Goal: Information Seeking & Learning: Find specific fact

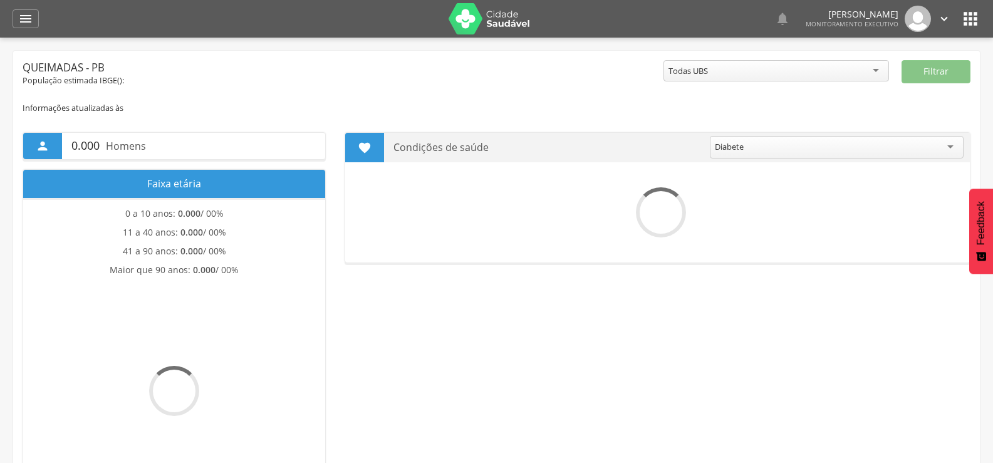
click at [21, 25] on icon "" at bounding box center [25, 18] width 15 height 15
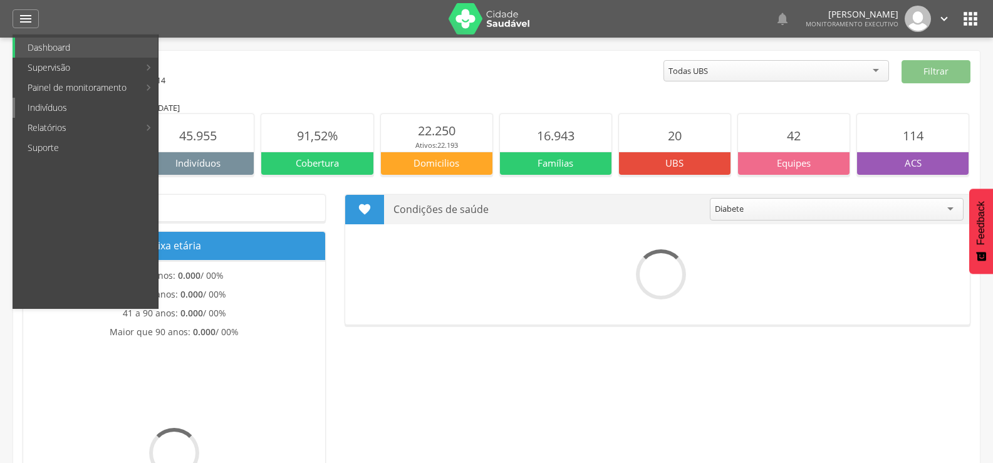
click at [50, 106] on link "Indivíduos" at bounding box center [86, 108] width 143 height 20
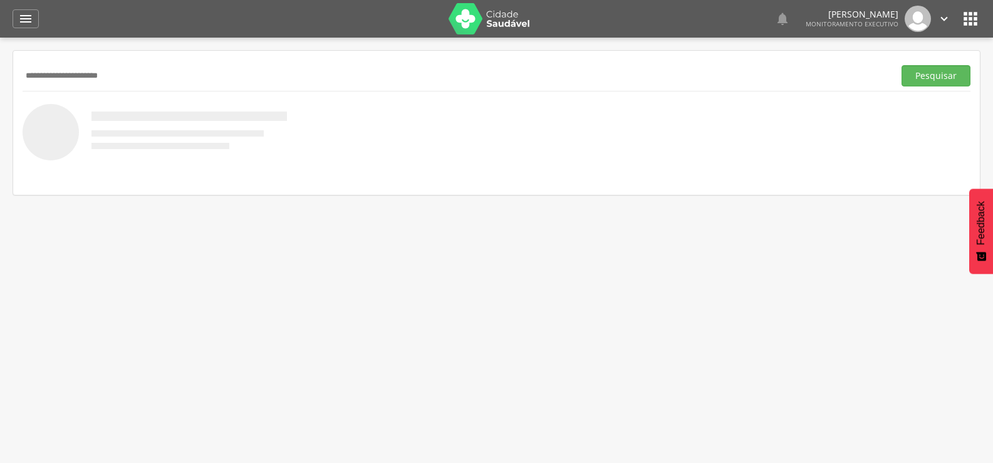
type input "**********"
click at [902, 65] on button "Pesquisar" at bounding box center [936, 75] width 69 height 21
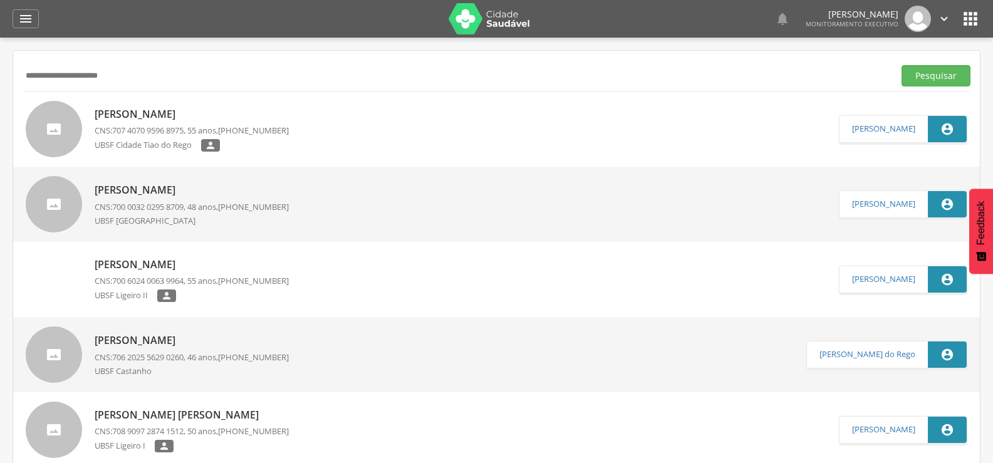
click at [217, 124] on div "[PERSON_NAME] CNS: 707 4070 9596 8975 , 55 anos, [PHONE_NUMBER] [GEOGRAPHIC_DAT…" at bounding box center [192, 129] width 194 height 52
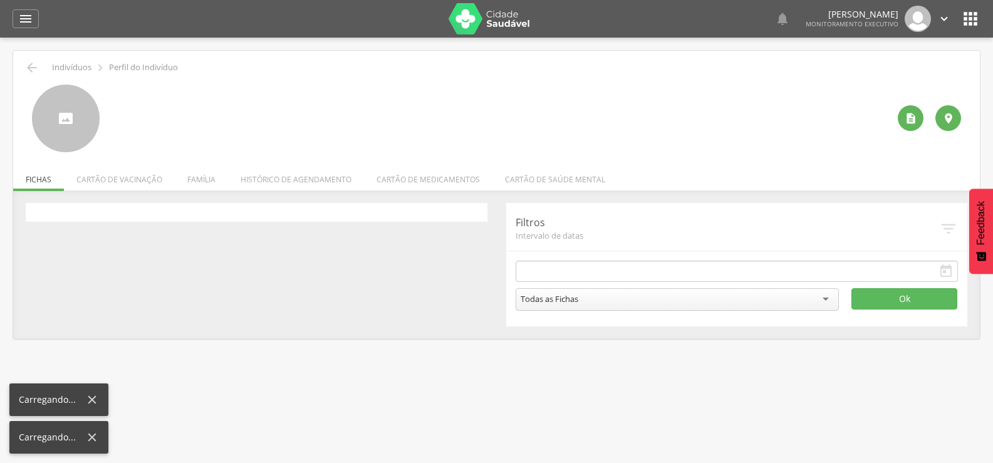
type input "**********"
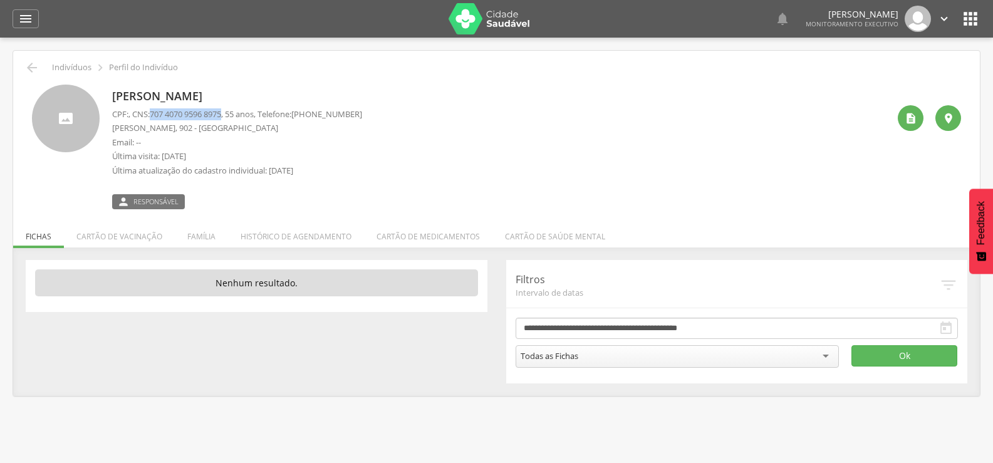
drag, startPoint x: 156, startPoint y: 110, endPoint x: 230, endPoint y: 117, distance: 74.2
click at [221, 117] on span "707 4070 9596 8975" at bounding box center [185, 113] width 71 height 11
copy span "707 4070 9596 8975"
click at [206, 234] on li "Família" at bounding box center [201, 233] width 53 height 29
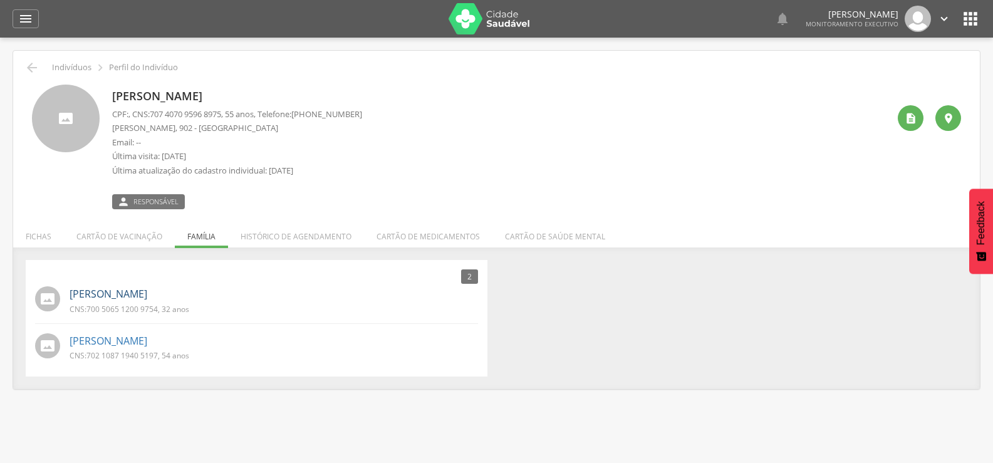
click at [139, 300] on link "[PERSON_NAME]" at bounding box center [109, 294] width 78 height 14
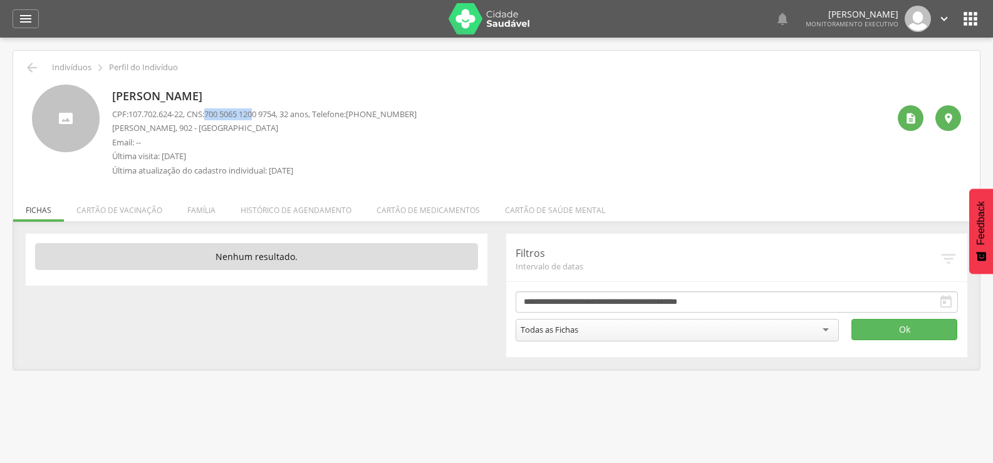
drag, startPoint x: 212, startPoint y: 113, endPoint x: 264, endPoint y: 115, distance: 52.0
click at [264, 115] on p "CPF: 107.702.624-22 , CNS: [PHONE_NUMBER] , 32 anos, Telefone: [PHONE_NUMBER]" at bounding box center [264, 114] width 305 height 12
drag, startPoint x: 289, startPoint y: 118, endPoint x: 214, endPoint y: 118, distance: 74.6
click at [214, 118] on span "700 5065 1200 9754" at bounding box center [239, 113] width 71 height 11
copy span "700 5065 1200 9754"
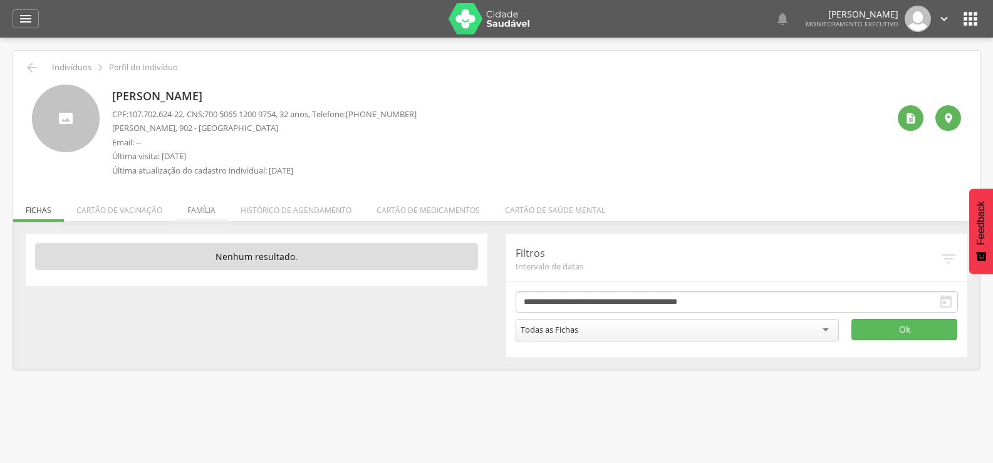
click at [196, 207] on li "Família" at bounding box center [201, 206] width 53 height 29
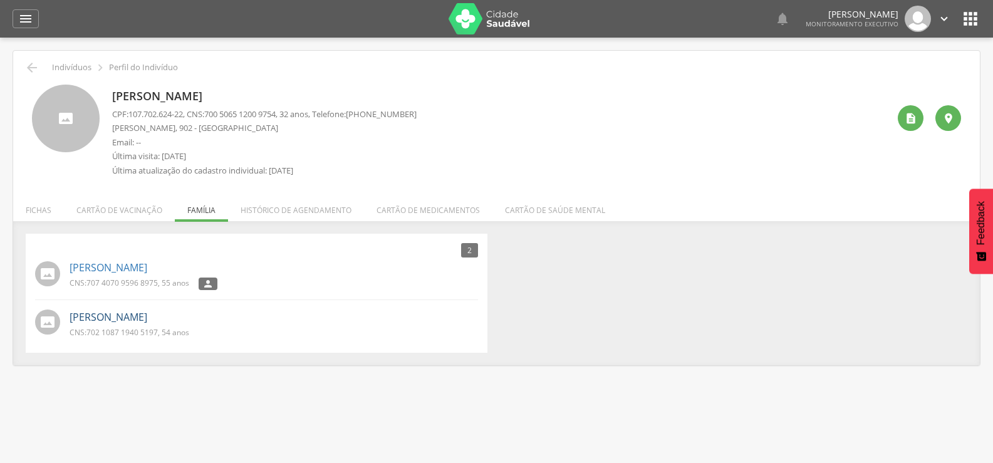
click at [147, 313] on link "[PERSON_NAME]" at bounding box center [109, 317] width 78 height 14
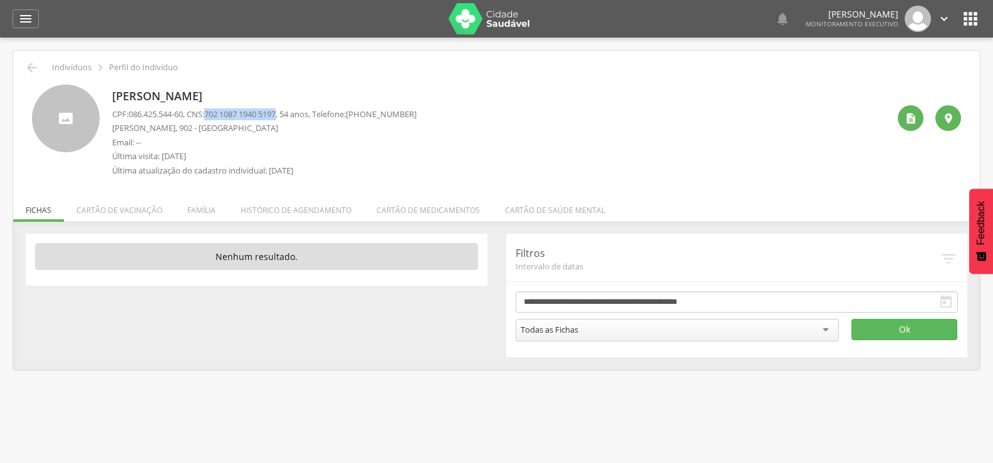
drag, startPoint x: 213, startPoint y: 115, endPoint x: 288, endPoint y: 114, distance: 74.6
click at [276, 114] on span "702 1087 1940 5197" at bounding box center [239, 113] width 71 height 11
copy span "702 1087 1940 5197"
click at [29, 69] on icon "" at bounding box center [31, 67] width 15 height 15
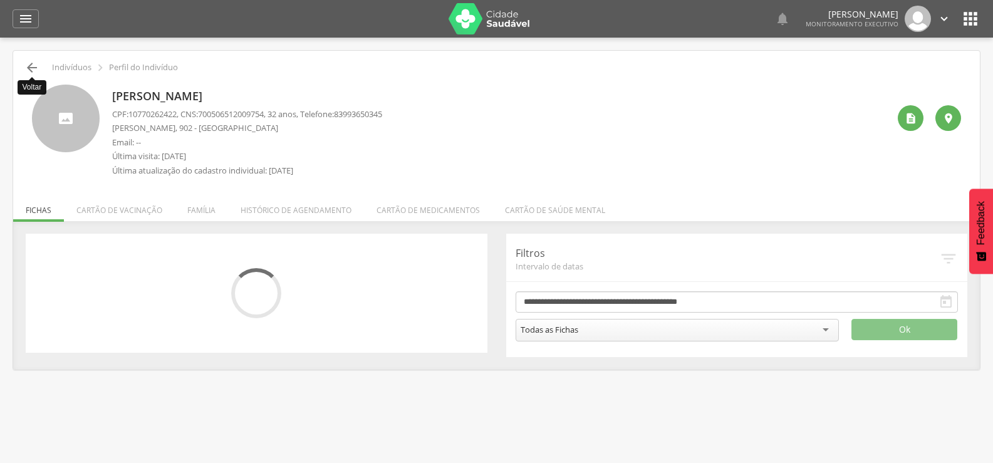
click at [29, 75] on icon "" at bounding box center [31, 67] width 15 height 15
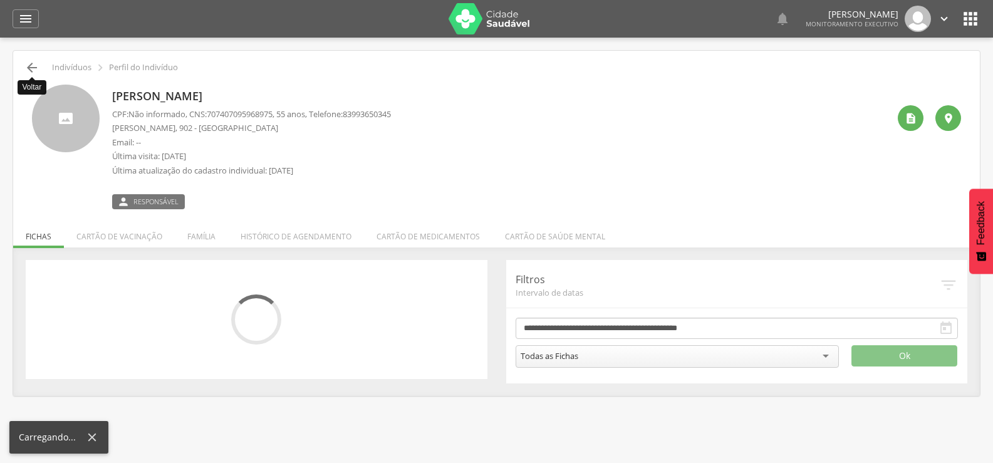
click at [32, 70] on icon "" at bounding box center [31, 67] width 15 height 15
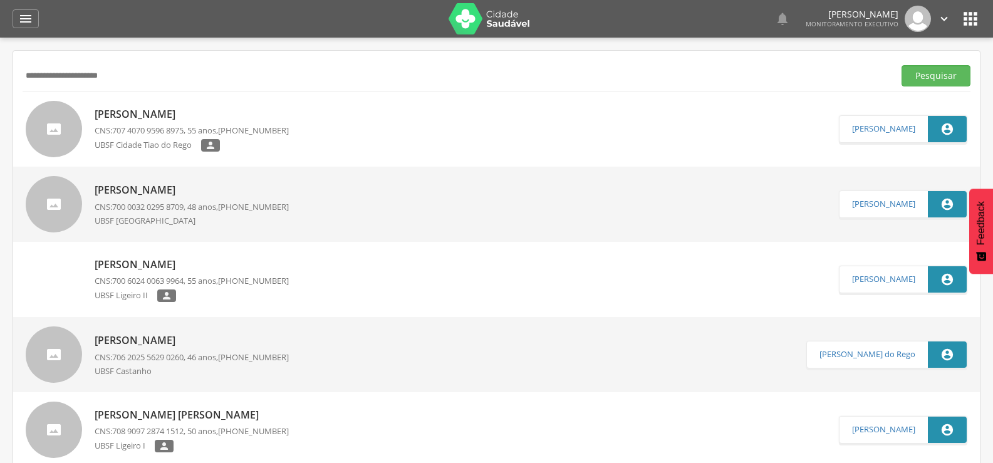
drag, startPoint x: 127, startPoint y: 79, endPoint x: 0, endPoint y: 81, distance: 127.2
click at [0, 81] on div " Supervisão  Distritos  Ubs Coordenador: - Queimadas / PB Intervalo de Tempo…" at bounding box center [496, 269] width 993 height 463
click at [902, 65] on button "Pesquisar" at bounding box center [936, 75] width 69 height 21
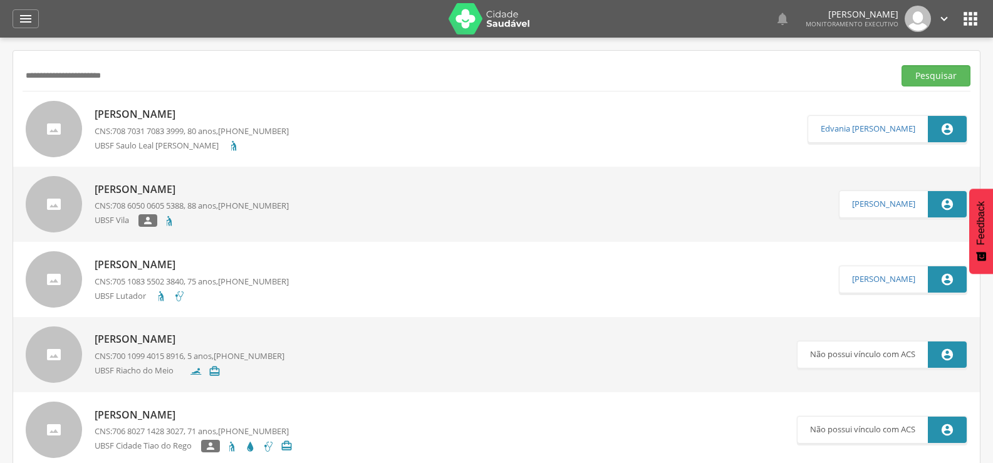
type input "**********"
click at [902, 65] on button "Pesquisar" at bounding box center [936, 75] width 69 height 21
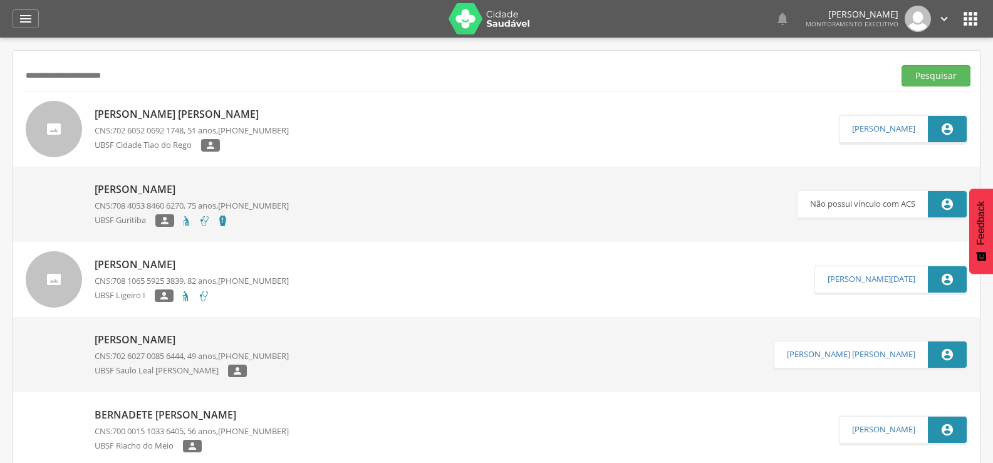
click at [281, 107] on p "[PERSON_NAME] [PERSON_NAME]" at bounding box center [192, 114] width 194 height 14
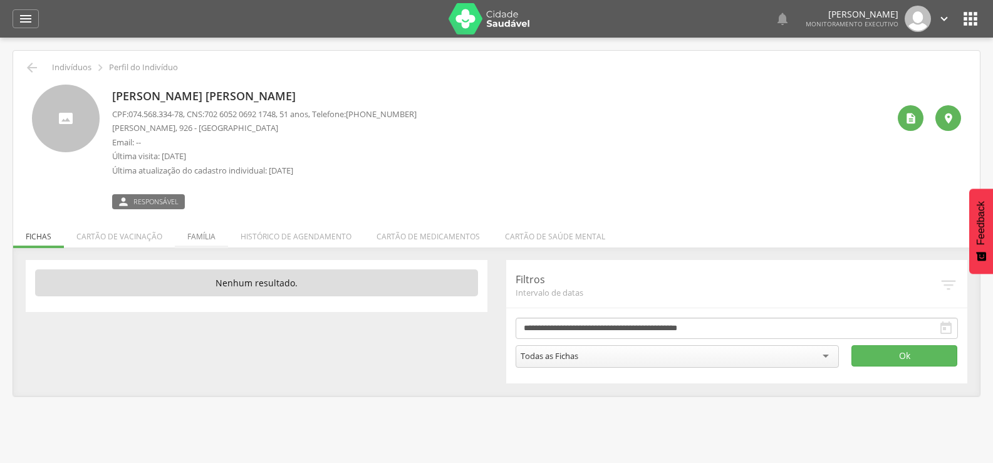
click at [226, 227] on li "Família" at bounding box center [201, 233] width 53 height 29
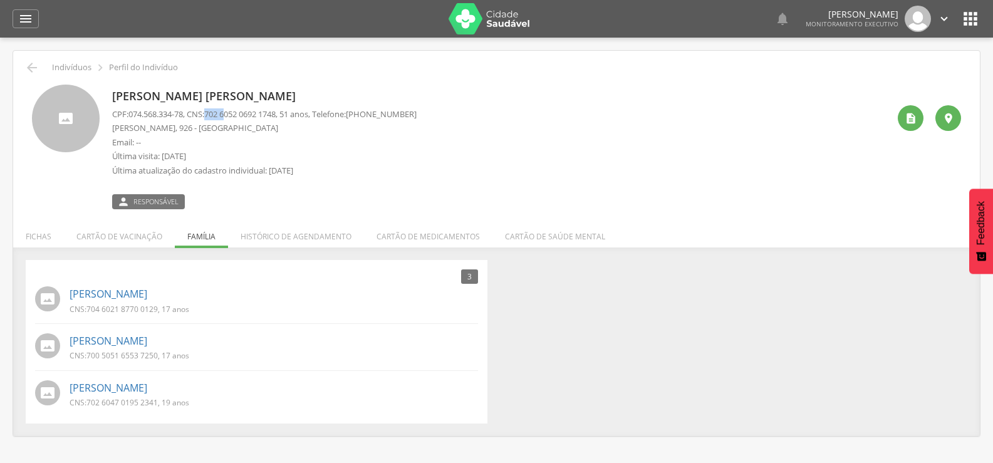
drag, startPoint x: 212, startPoint y: 117, endPoint x: 232, endPoint y: 119, distance: 20.1
click at [232, 119] on p "CPF: 074.568.334-78 , CNS: [PHONE_NUMBER] , 51 anos, Telefone: [PHONE_NUMBER]" at bounding box center [264, 114] width 305 height 12
drag, startPoint x: 289, startPoint y: 118, endPoint x: 215, endPoint y: 119, distance: 74.0
click at [215, 119] on span "702 6052 0692 1748" at bounding box center [239, 113] width 71 height 11
copy span "702 6052 0692 1748"
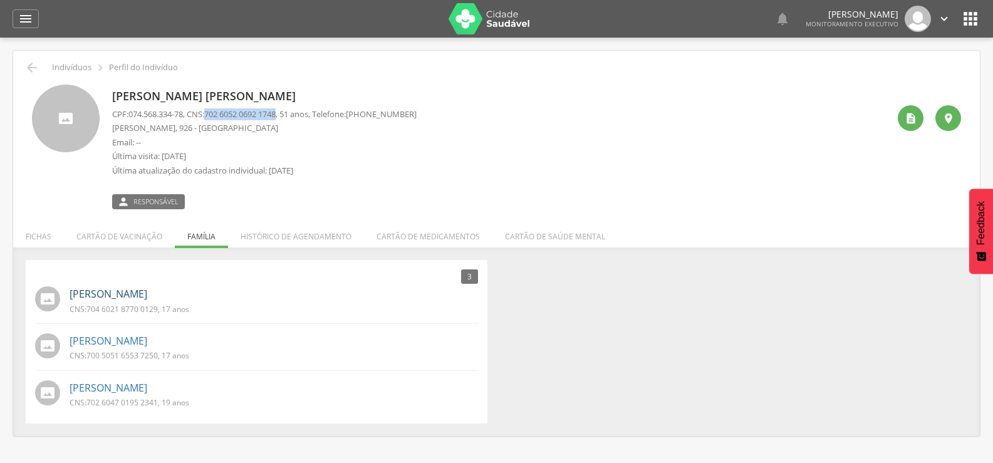
click at [114, 291] on link "[PERSON_NAME]" at bounding box center [109, 294] width 78 height 14
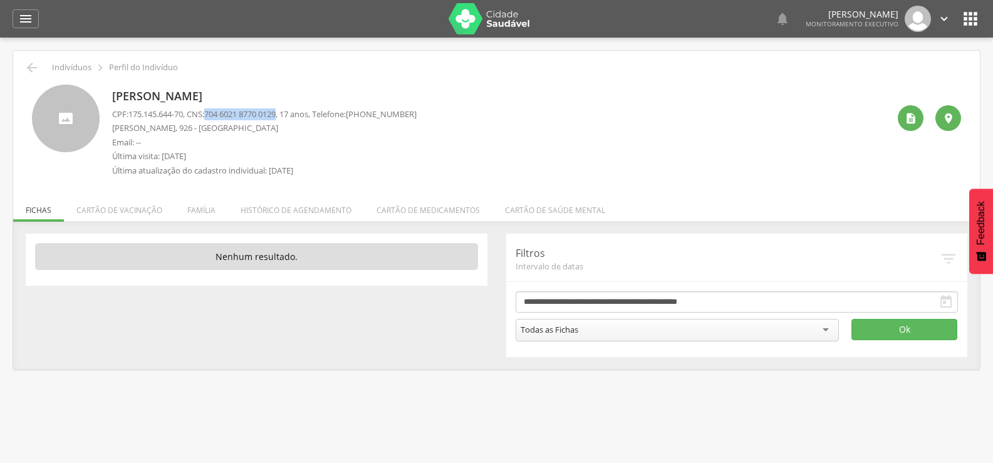
drag, startPoint x: 215, startPoint y: 115, endPoint x: 290, endPoint y: 116, distance: 75.2
click at [290, 116] on p "CPF: 175.145.644-70 , CNS: [PHONE_NUMBER] , 17 anos, Telefone: [PHONE_NUMBER]" at bounding box center [264, 114] width 305 height 12
drag, startPoint x: 273, startPoint y: 112, endPoint x: 263, endPoint y: 113, distance: 9.5
copy span "704 6021 8770 0129"
click at [212, 209] on li "Família" at bounding box center [201, 206] width 53 height 29
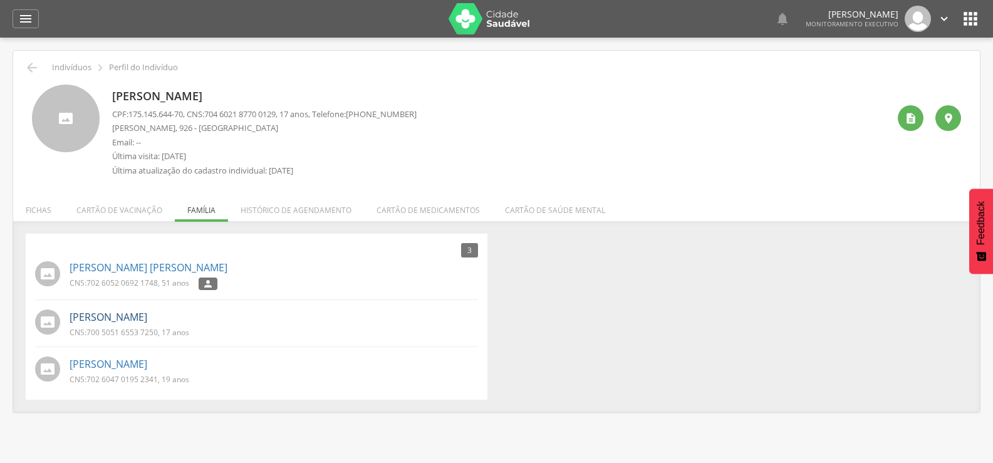
click at [146, 318] on link "[PERSON_NAME]" at bounding box center [109, 317] width 78 height 14
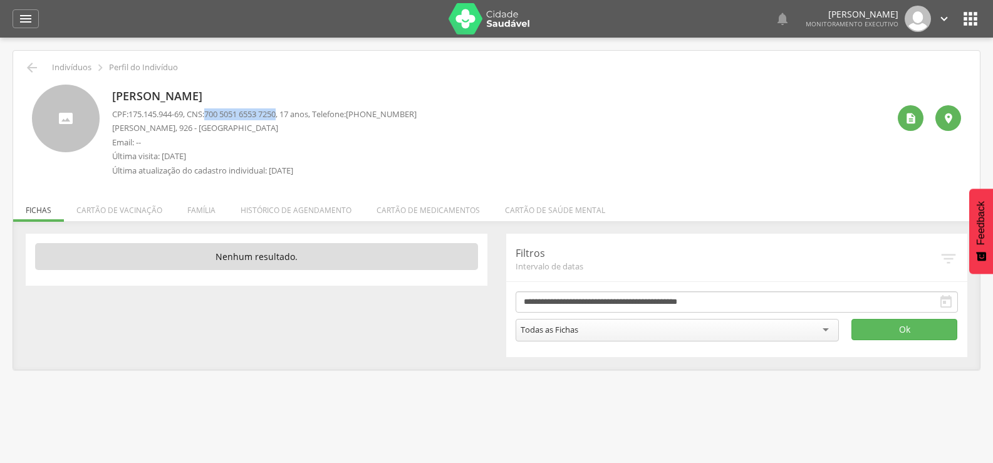
drag, startPoint x: 214, startPoint y: 115, endPoint x: 289, endPoint y: 117, distance: 75.2
click at [276, 117] on span "700 5051 6553 7250" at bounding box center [239, 113] width 71 height 11
copy span "700 5051 6553 7250"
click at [196, 201] on li "Família" at bounding box center [201, 206] width 53 height 29
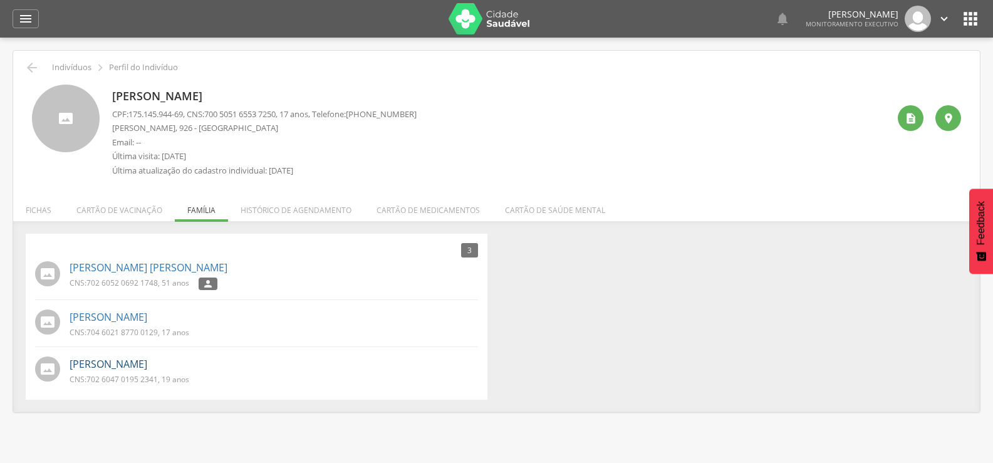
click at [147, 369] on link "[PERSON_NAME]" at bounding box center [109, 364] width 78 height 14
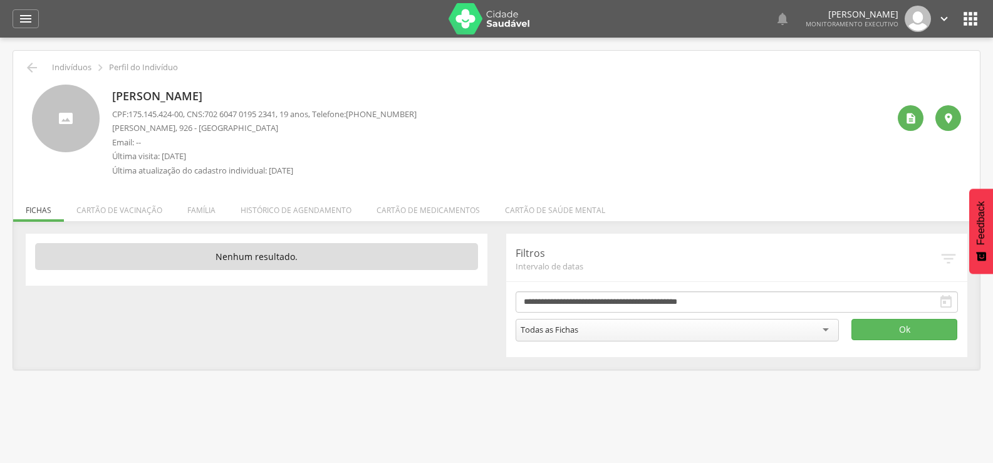
click at [215, 114] on span "702 6047 0195 2341" at bounding box center [239, 113] width 71 height 11
drag, startPoint x: 214, startPoint y: 114, endPoint x: 287, endPoint y: 116, distance: 72.7
click at [276, 116] on span "702 6047 0195 2341" at bounding box center [239, 113] width 71 height 11
copy span "702 6047 0195 2341"
click at [37, 60] on icon "" at bounding box center [31, 67] width 15 height 15
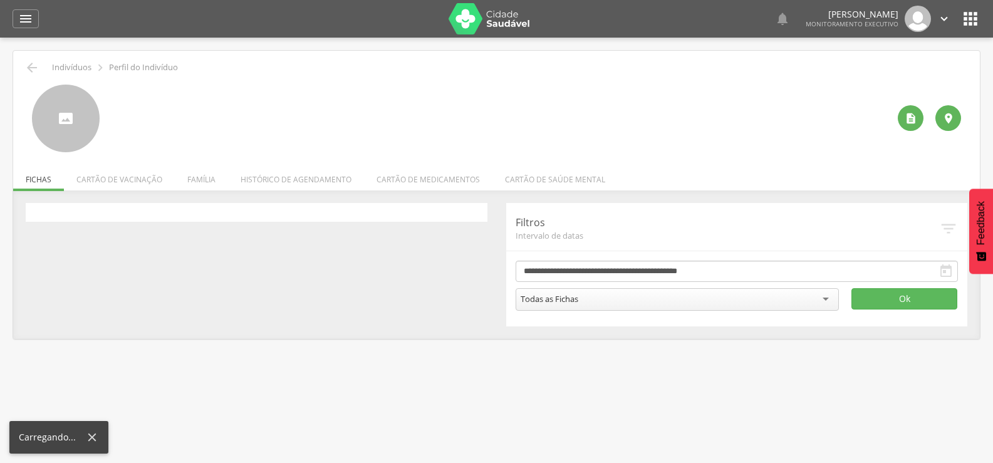
click at [22, 70] on div " Indivíduos  Perfil do Indivíduo   Fichas Cartão de vacinação Família Histó…" at bounding box center [496, 195] width 967 height 288
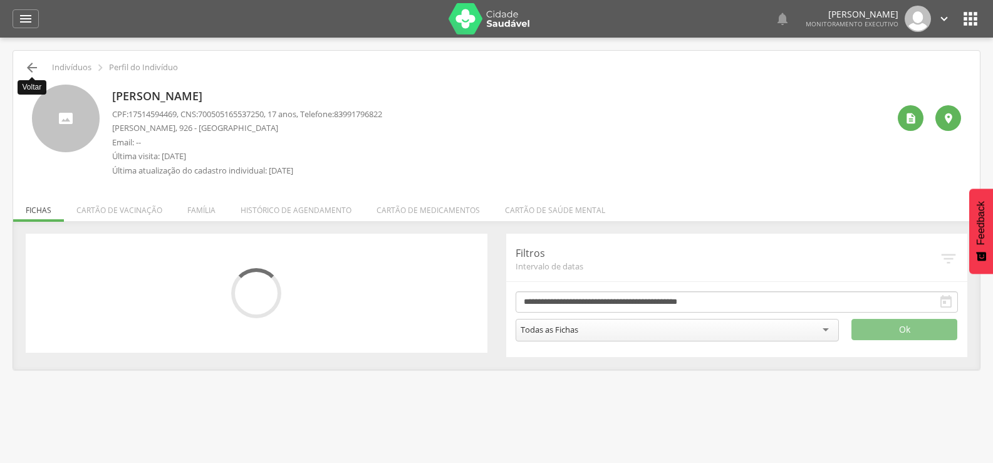
click at [28, 70] on icon "" at bounding box center [31, 67] width 15 height 15
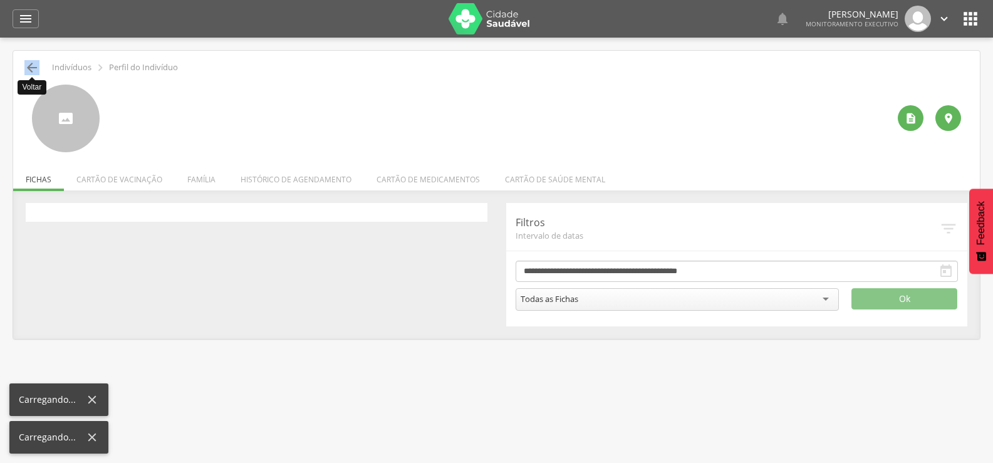
click at [28, 70] on icon "" at bounding box center [31, 67] width 15 height 15
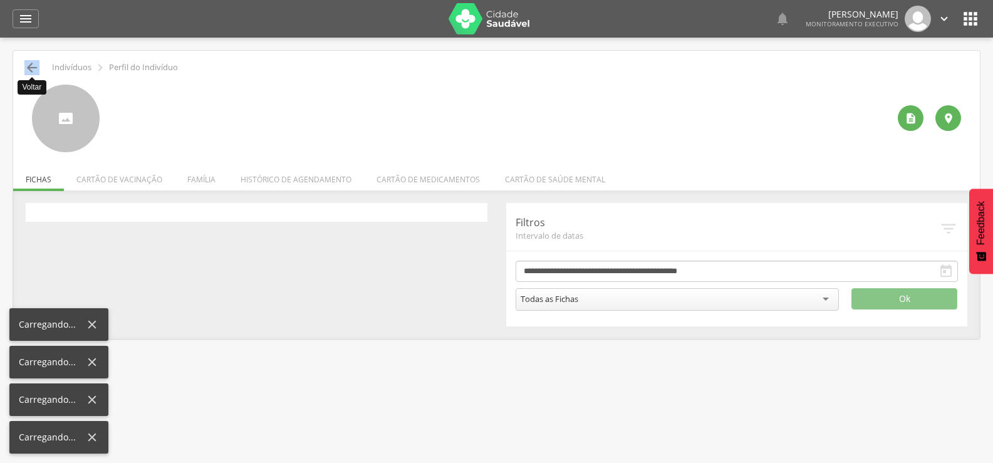
click at [28, 70] on icon "" at bounding box center [31, 67] width 15 height 15
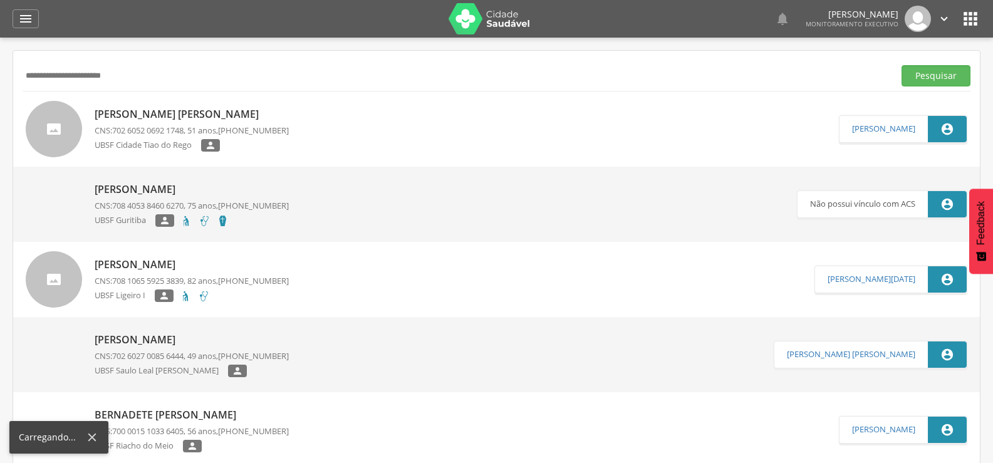
drag, startPoint x: 162, startPoint y: 80, endPoint x: 1, endPoint y: 135, distance: 169.7
click at [0, 127] on div " Supervisão  Distritos  Ubs Coordenador: - Queimadas / PB Intervalo de Tempo…" at bounding box center [496, 269] width 993 height 463
type input "**********"
click at [902, 65] on button "Pesquisar" at bounding box center [936, 75] width 69 height 21
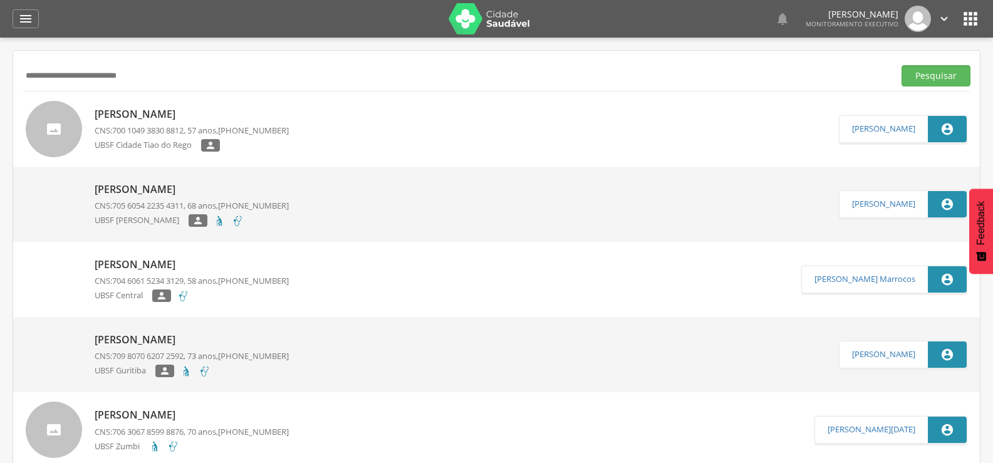
click at [135, 123] on div "[PERSON_NAME] CNS: 700 1049 3830 8812 , 57 anos, [PHONE_NUMBER] [GEOGRAPHIC_DAT…" at bounding box center [192, 129] width 194 height 52
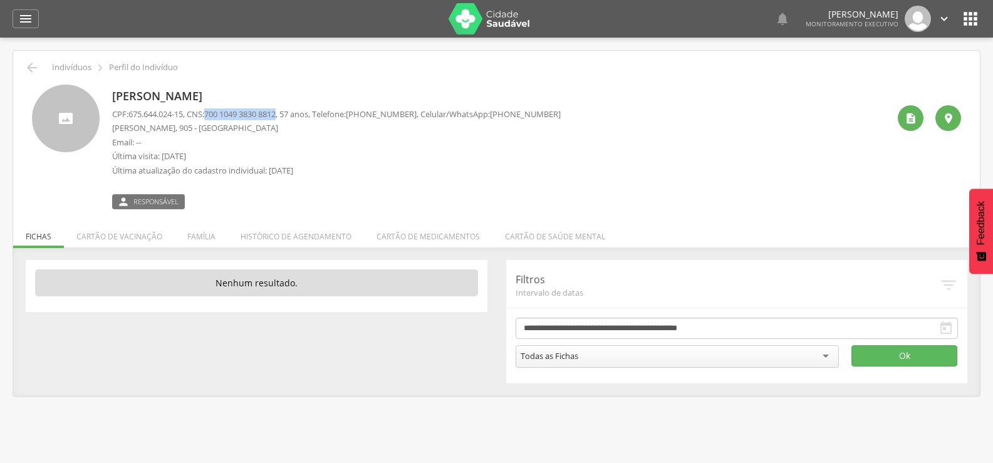
drag, startPoint x: 213, startPoint y: 115, endPoint x: 288, endPoint y: 118, distance: 75.2
click at [276, 118] on span "700 1049 3830 8812" at bounding box center [239, 113] width 71 height 11
copy span "700 1049 3830 8812"
click at [193, 231] on li "Família" at bounding box center [201, 233] width 53 height 29
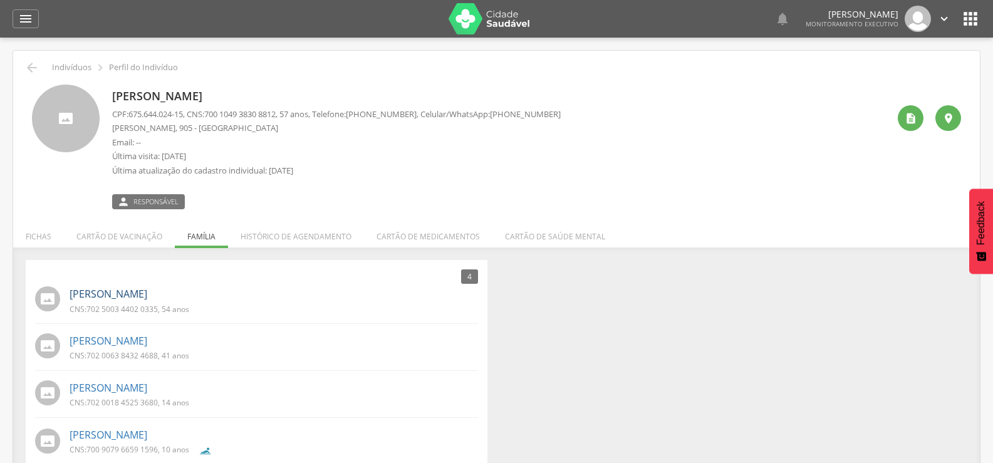
click at [147, 298] on link "[PERSON_NAME]" at bounding box center [109, 294] width 78 height 14
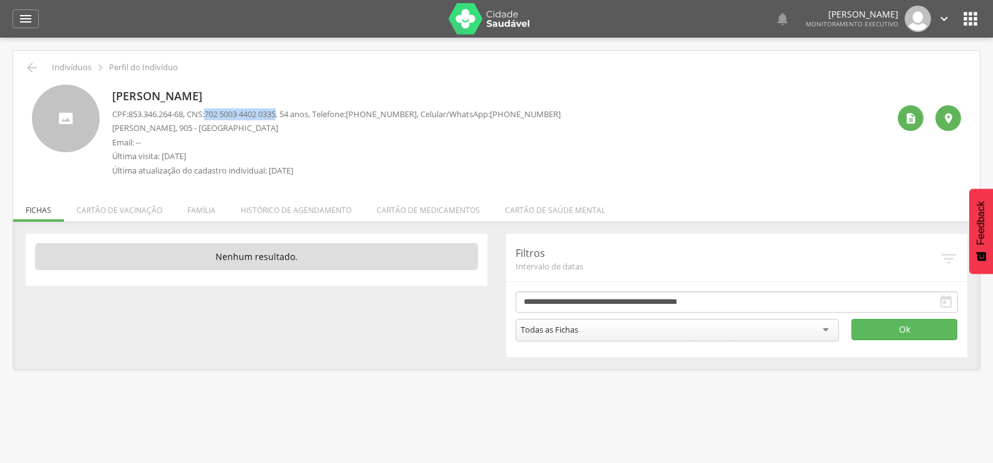
drag, startPoint x: 214, startPoint y: 112, endPoint x: 290, endPoint y: 114, distance: 75.9
click at [290, 114] on p "CPF: 853.346.264-68 , CNS: [PHONE_NUMBER] , 54 anos, Telefone: [PHONE_NUMBER] ,…" at bounding box center [336, 114] width 449 height 12
copy span "702 5003 4402 0335"
click at [221, 198] on li "Família" at bounding box center [201, 206] width 53 height 29
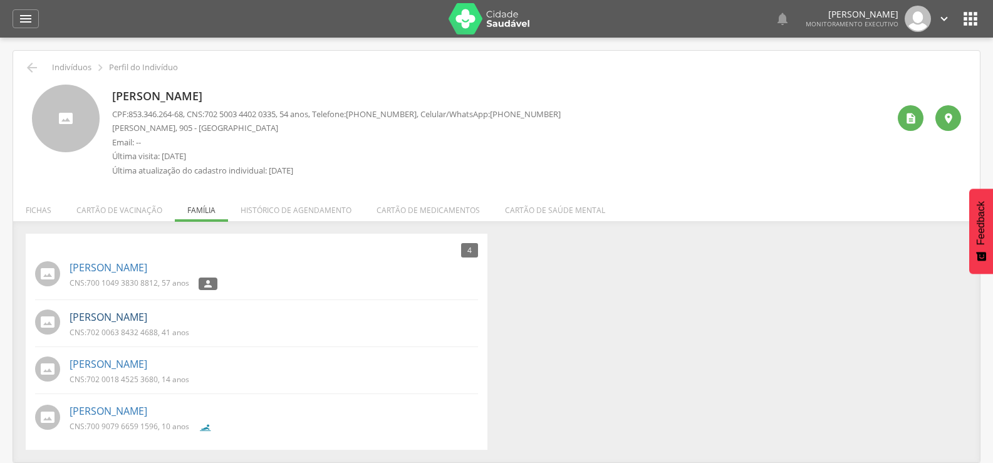
click at [147, 313] on link "[PERSON_NAME]" at bounding box center [109, 317] width 78 height 14
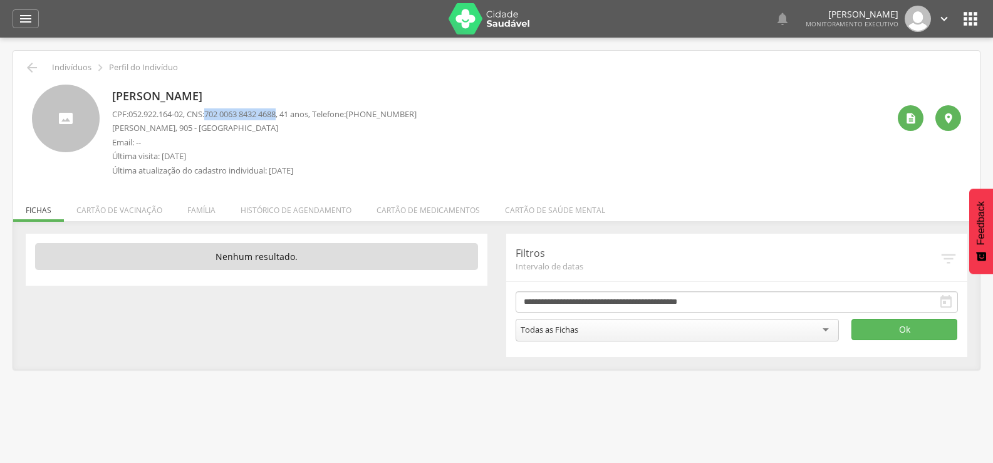
drag, startPoint x: 215, startPoint y: 113, endPoint x: 288, endPoint y: 117, distance: 73.4
click at [276, 117] on span "702 0063 8432 4688" at bounding box center [239, 113] width 71 height 11
copy span "702 0063 8432 4688"
click at [217, 209] on li "Família" at bounding box center [201, 206] width 53 height 29
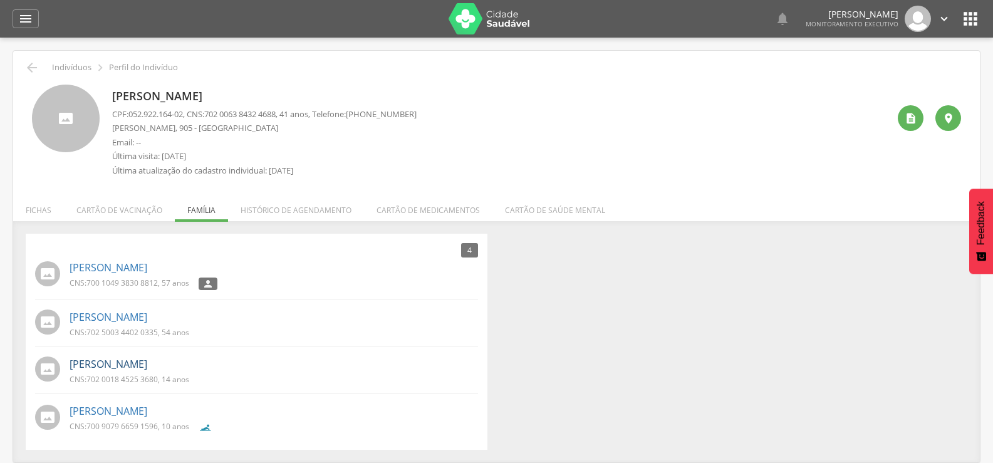
click at [147, 363] on link "[PERSON_NAME]" at bounding box center [109, 364] width 78 height 14
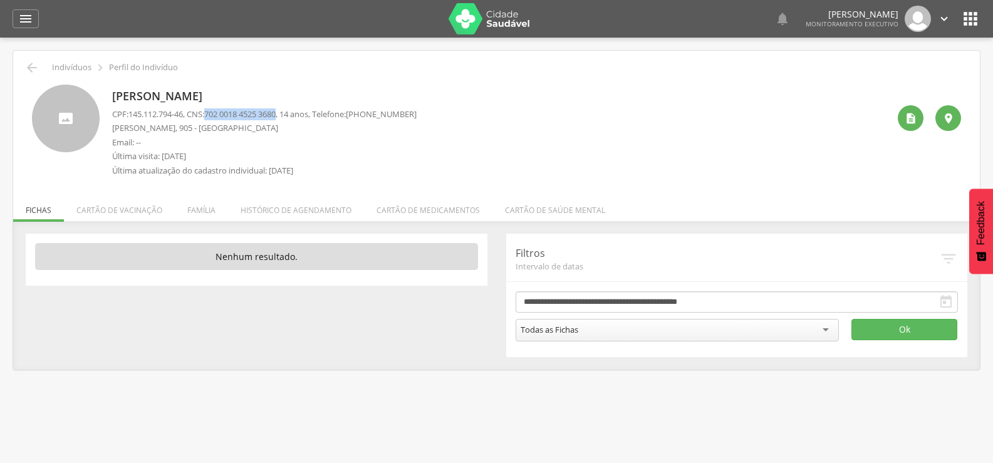
drag, startPoint x: 214, startPoint y: 113, endPoint x: 290, endPoint y: 116, distance: 75.9
click at [290, 116] on p "CPF: 145.112.794-46 , CNS: [PHONE_NUMBER] , 14 anos, Telefone: [PHONE_NUMBER]" at bounding box center [264, 114] width 305 height 12
click at [216, 209] on li "Família" at bounding box center [201, 206] width 53 height 29
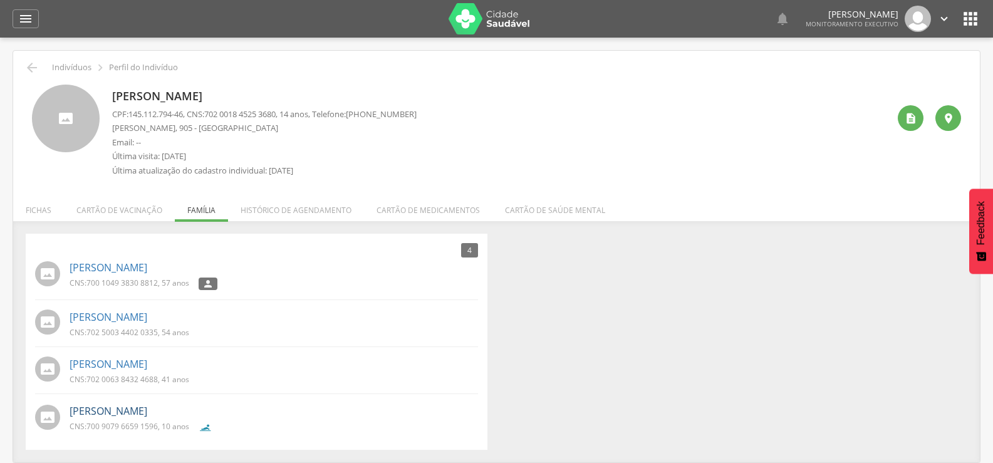
click at [124, 412] on link "[PERSON_NAME]" at bounding box center [109, 411] width 78 height 14
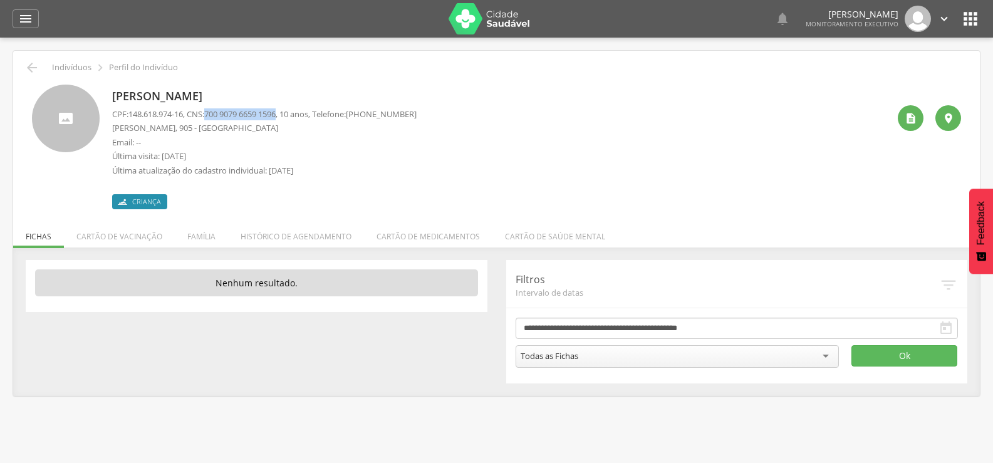
drag, startPoint x: 215, startPoint y: 115, endPoint x: 288, endPoint y: 118, distance: 73.4
click at [276, 118] on span "700 9079 6659 1596" at bounding box center [239, 113] width 71 height 11
click at [23, 66] on div " Indivíduos  Perfil do Indivíduo" at bounding box center [497, 67] width 948 height 15
click at [32, 68] on icon "" at bounding box center [31, 67] width 15 height 15
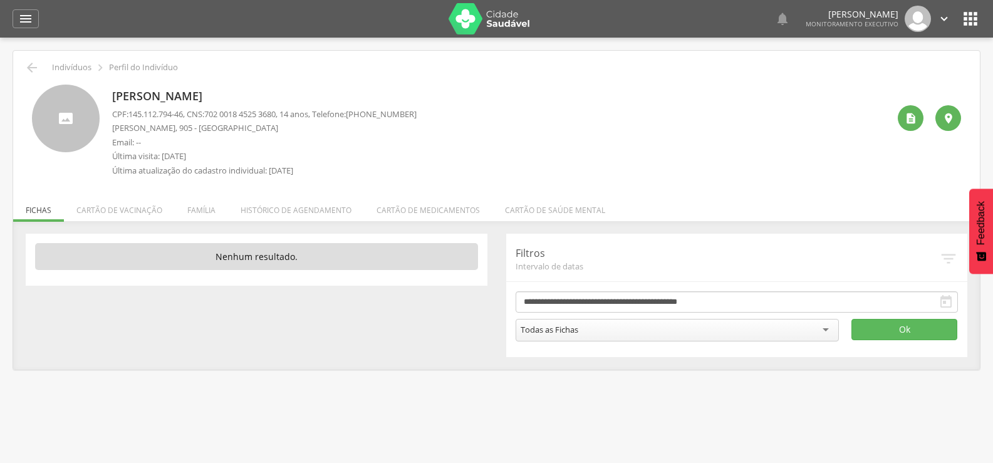
click at [39, 62] on div " Indivíduos  Perfil do Indivíduo" at bounding box center [497, 67] width 948 height 15
click at [33, 70] on icon "" at bounding box center [31, 67] width 15 height 15
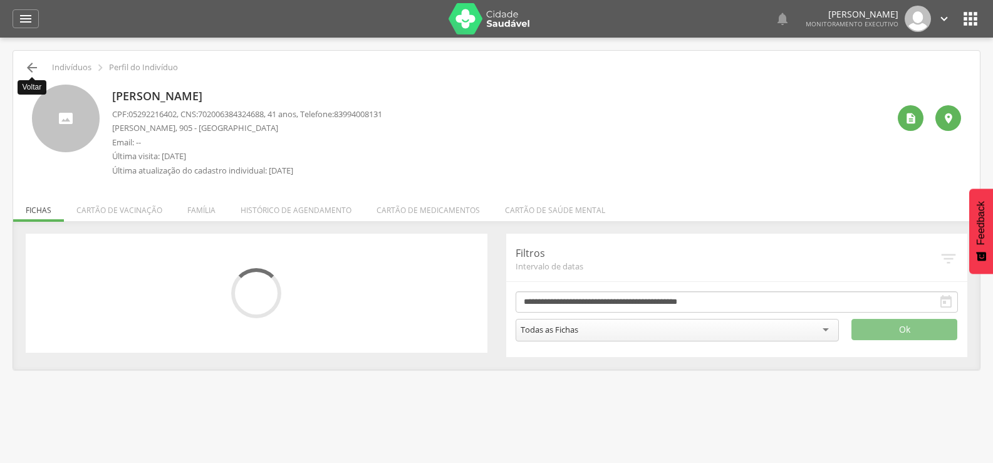
click at [33, 64] on icon "" at bounding box center [31, 67] width 15 height 15
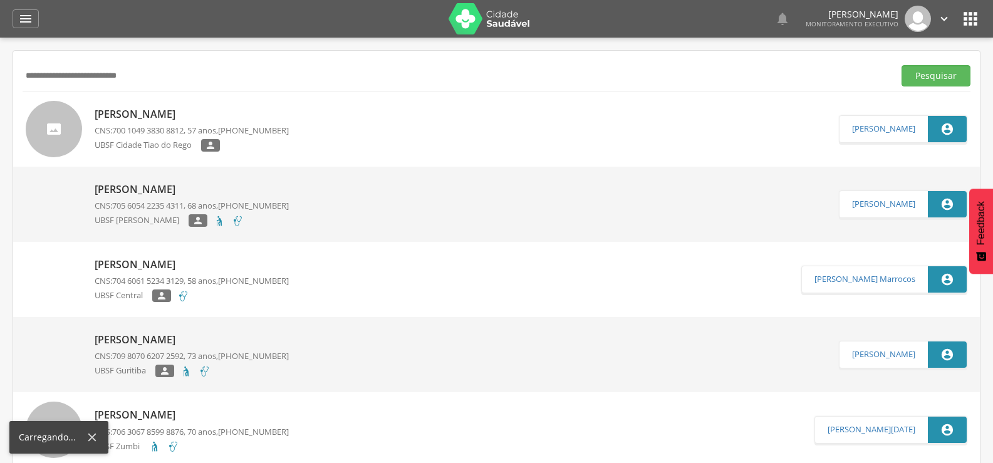
click at [33, 64] on div "**********" at bounding box center [497, 75] width 948 height 31
click at [157, 70] on input "**********" at bounding box center [456, 75] width 867 height 21
drag, startPoint x: 157, startPoint y: 70, endPoint x: 0, endPoint y: 142, distance: 172.8
click at [0, 144] on div " Supervisão  Distritos  Ubs Coordenador: - Queimadas / PB Intervalo de Tempo…" at bounding box center [496, 269] width 993 height 463
type input "**********"
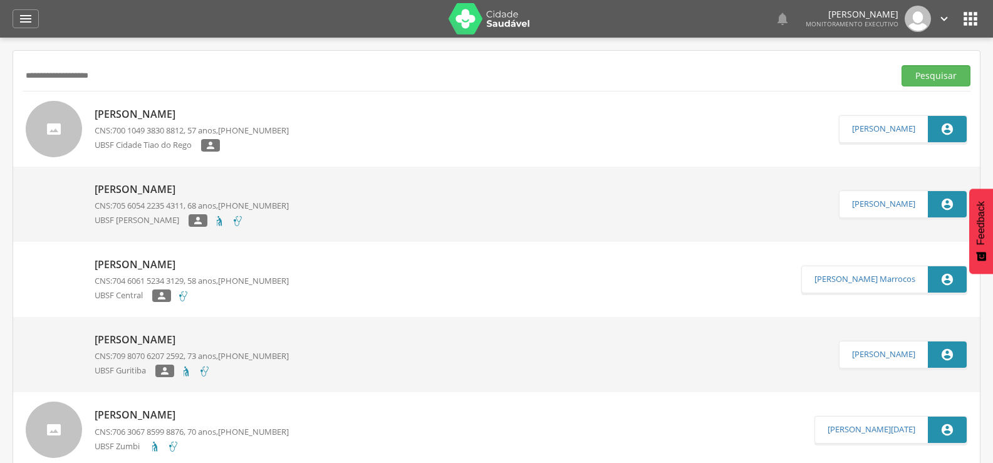
click at [902, 65] on button "Pesquisar" at bounding box center [936, 75] width 69 height 21
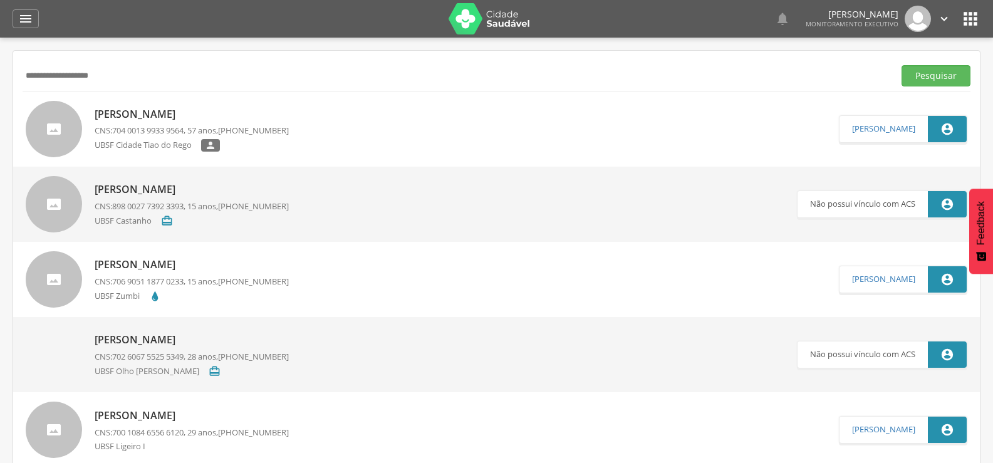
click at [154, 110] on p "[PERSON_NAME]" at bounding box center [192, 114] width 194 height 14
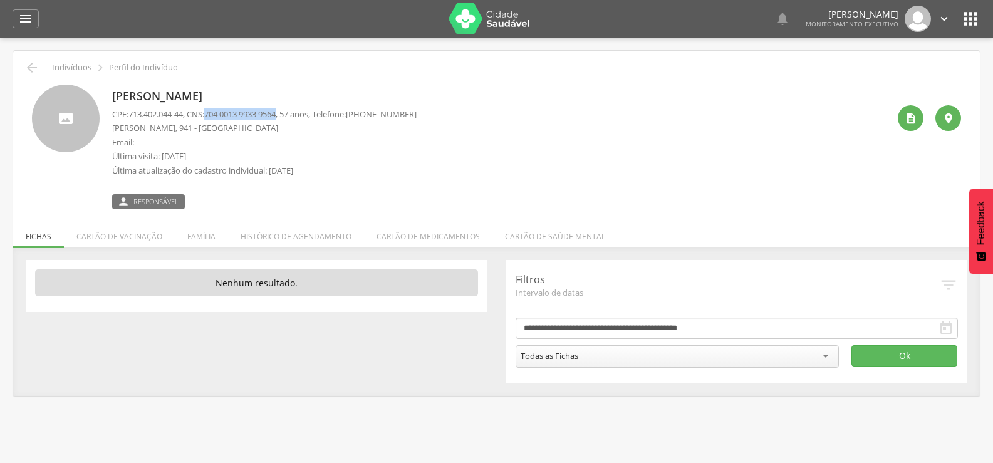
drag, startPoint x: 214, startPoint y: 113, endPoint x: 288, endPoint y: 112, distance: 73.3
click at [276, 112] on span "704 0013 9933 9564" at bounding box center [239, 113] width 71 height 11
click at [207, 231] on li "Família" at bounding box center [201, 233] width 53 height 29
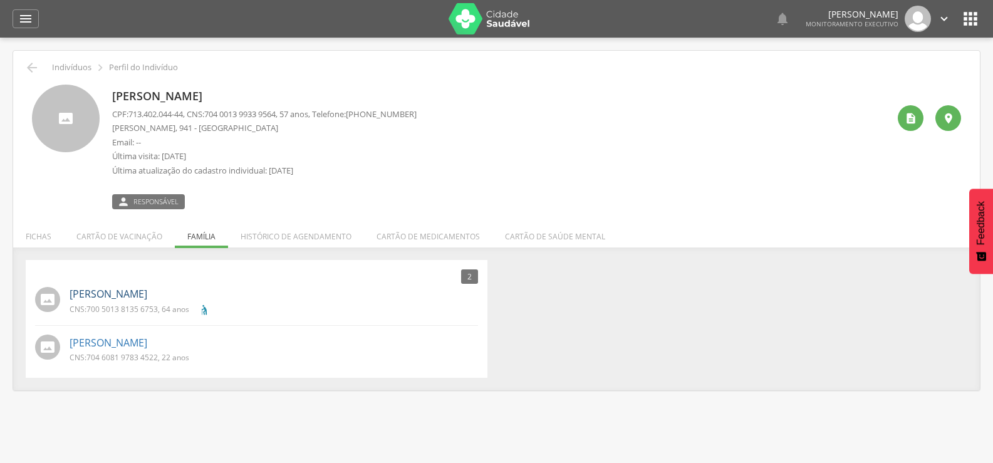
click at [147, 291] on link "[PERSON_NAME]" at bounding box center [109, 294] width 78 height 14
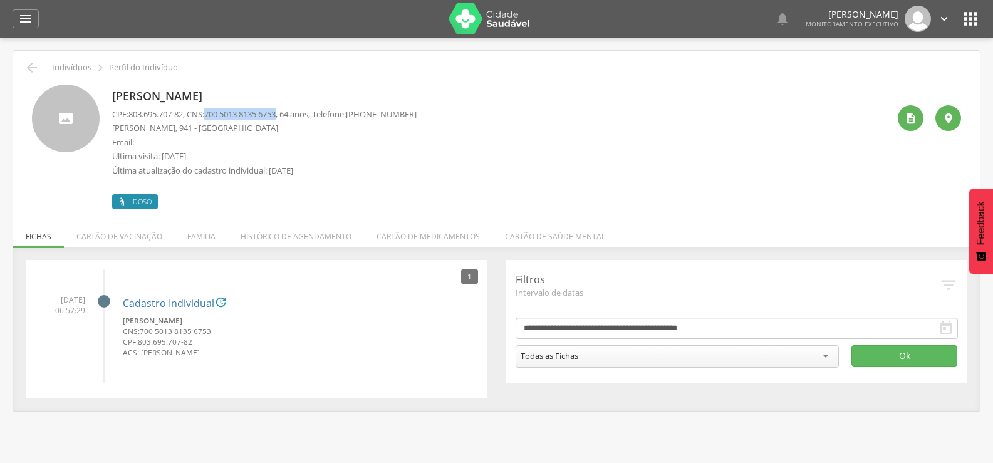
drag, startPoint x: 215, startPoint y: 113, endPoint x: 287, endPoint y: 115, distance: 72.1
click at [276, 115] on span "700 5013 8135 6753" at bounding box center [239, 113] width 71 height 11
click at [218, 230] on li "Família" at bounding box center [201, 233] width 53 height 29
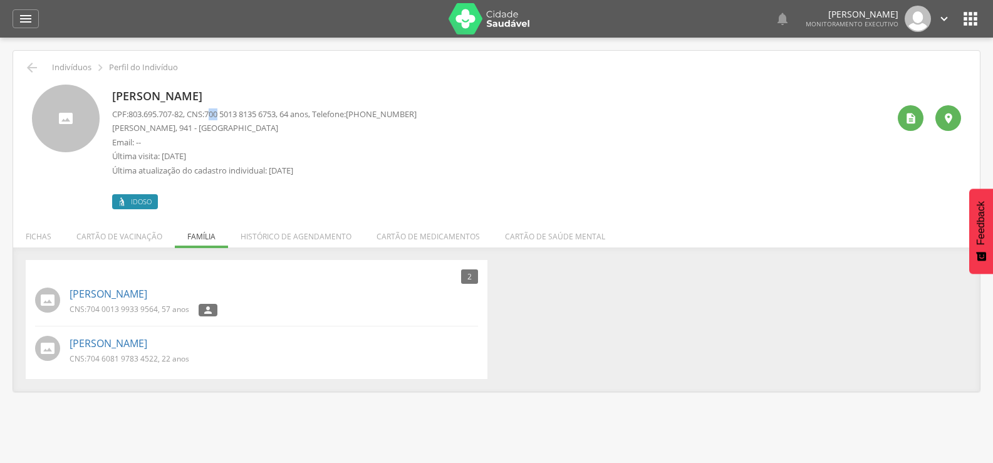
drag, startPoint x: 216, startPoint y: 118, endPoint x: 226, endPoint y: 118, distance: 9.4
click at [226, 118] on span "700 5013 8135 6753" at bounding box center [239, 113] width 71 height 11
drag, startPoint x: 214, startPoint y: 118, endPoint x: 280, endPoint y: 118, distance: 65.8
click at [276, 118] on span "700 5013 8135 6753" at bounding box center [239, 113] width 71 height 11
click at [147, 350] on link "[PERSON_NAME]" at bounding box center [109, 344] width 78 height 14
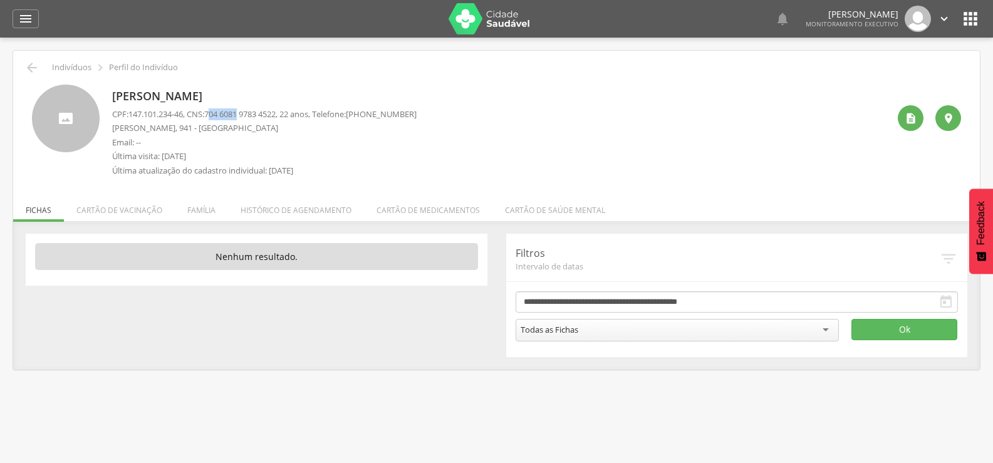
drag, startPoint x: 216, startPoint y: 114, endPoint x: 249, endPoint y: 117, distance: 33.3
click at [249, 117] on span "704 6081 9783 4522" at bounding box center [239, 113] width 71 height 11
click at [216, 114] on p "CPF: 147.101.234-46 , CNS: [PHONE_NUMBER] , 22 anos, Telefone: [PHONE_NUMBER]" at bounding box center [264, 114] width 305 height 12
click at [216, 114] on span "704 6081 9783 4522" at bounding box center [239, 113] width 71 height 11
drag, startPoint x: 214, startPoint y: 111, endPoint x: 290, endPoint y: 113, distance: 75.9
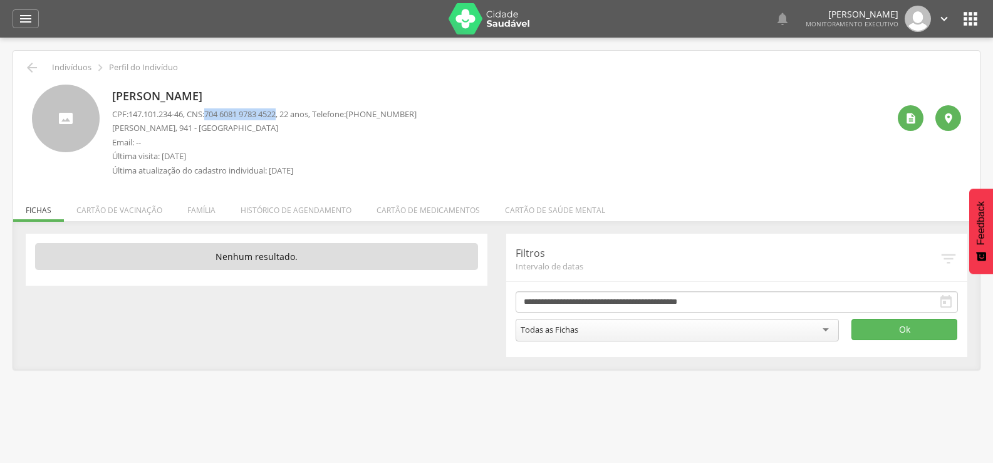
click at [290, 113] on p "CPF: 147.101.234-46 , CNS: [PHONE_NUMBER] , 22 anos, Telefone: [PHONE_NUMBER]" at bounding box center [264, 114] width 305 height 12
click at [33, 63] on icon "" at bounding box center [31, 67] width 15 height 15
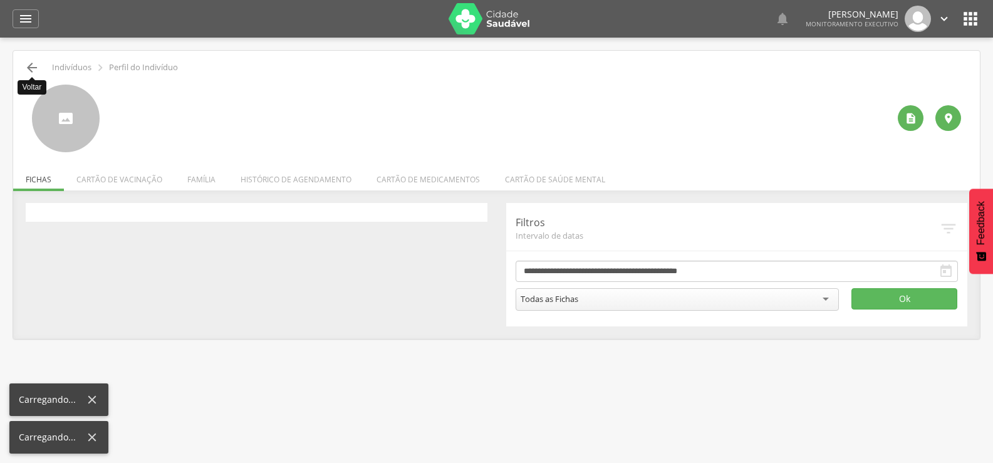
click at [33, 63] on icon "" at bounding box center [31, 67] width 15 height 15
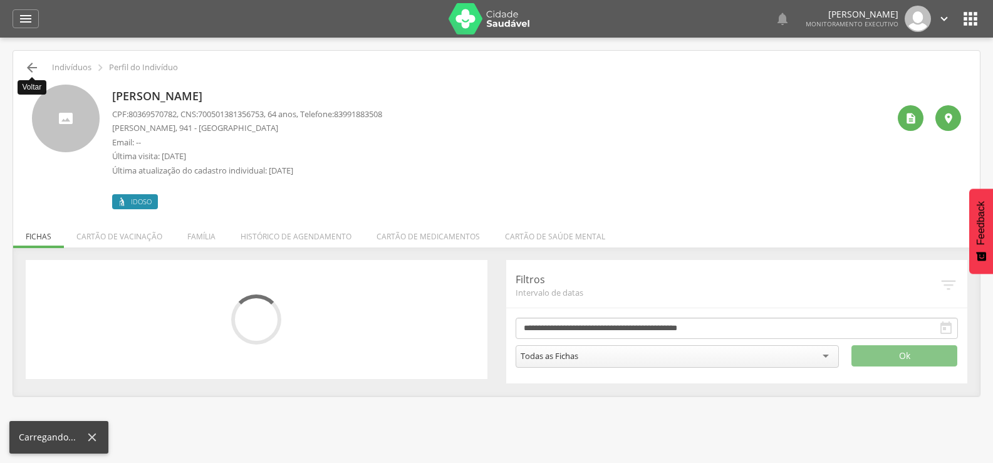
click at [33, 63] on icon "" at bounding box center [31, 67] width 15 height 15
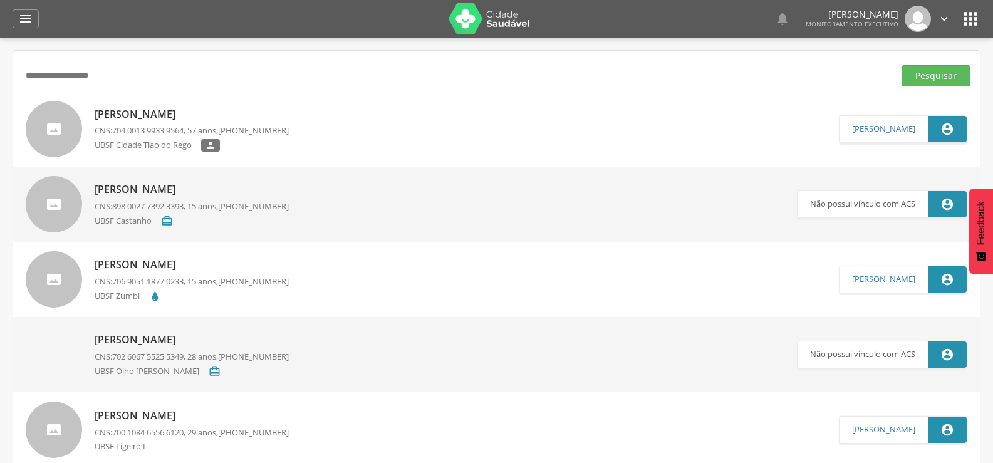
click at [33, 63] on div "**********" at bounding box center [497, 75] width 948 height 31
drag, startPoint x: 127, startPoint y: 74, endPoint x: 0, endPoint y: 82, distance: 126.9
click at [0, 109] on div " Supervisão  Distritos  Ubs Coordenador: - Queimadas / PB Intervalo de Tempo…" at bounding box center [496, 269] width 993 height 463
type input "**********"
click at [902, 65] on button "Pesquisar" at bounding box center [936, 75] width 69 height 21
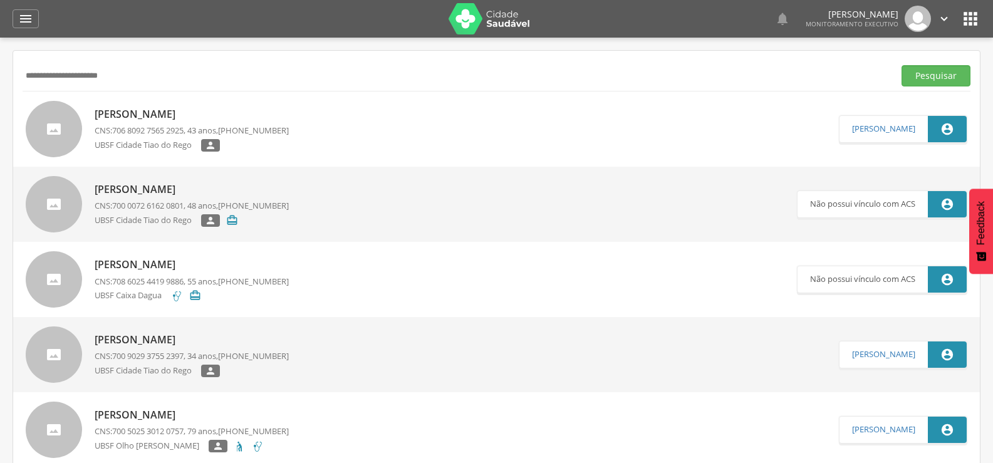
click at [170, 118] on p "[PERSON_NAME]" at bounding box center [192, 114] width 194 height 14
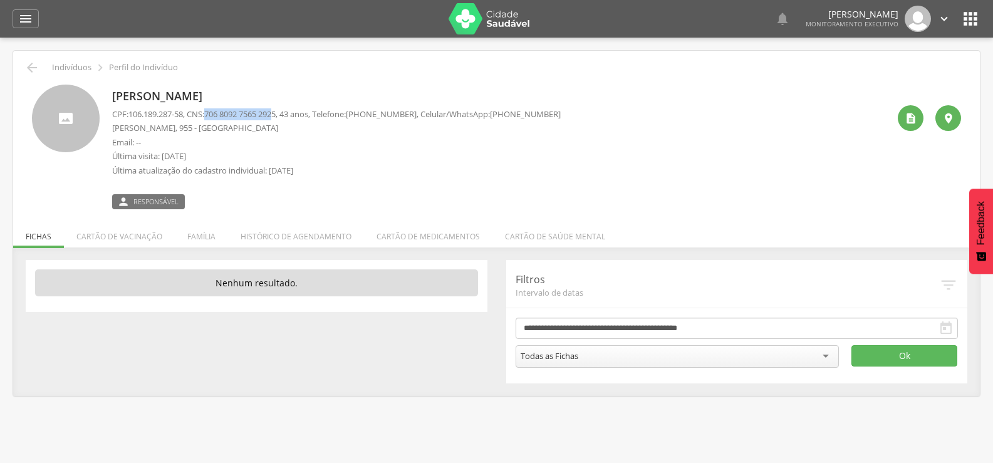
drag, startPoint x: 214, startPoint y: 112, endPoint x: 288, endPoint y: 116, distance: 74.1
click at [276, 115] on span "706 8092 7565 2925" at bounding box center [239, 113] width 71 height 11
drag, startPoint x: 287, startPoint y: 115, endPoint x: 217, endPoint y: 112, distance: 69.7
click at [217, 112] on span "706 8092 7565 2925" at bounding box center [239, 113] width 71 height 11
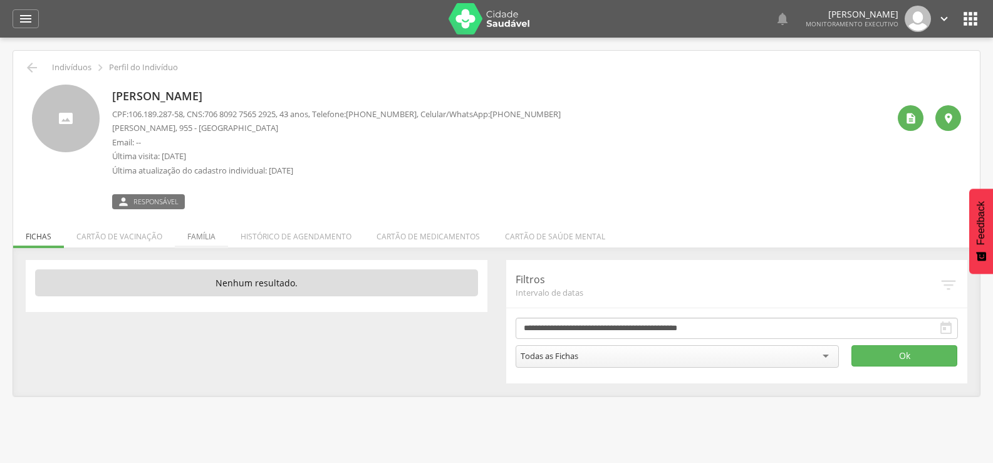
click at [191, 234] on li "Família" at bounding box center [201, 233] width 53 height 29
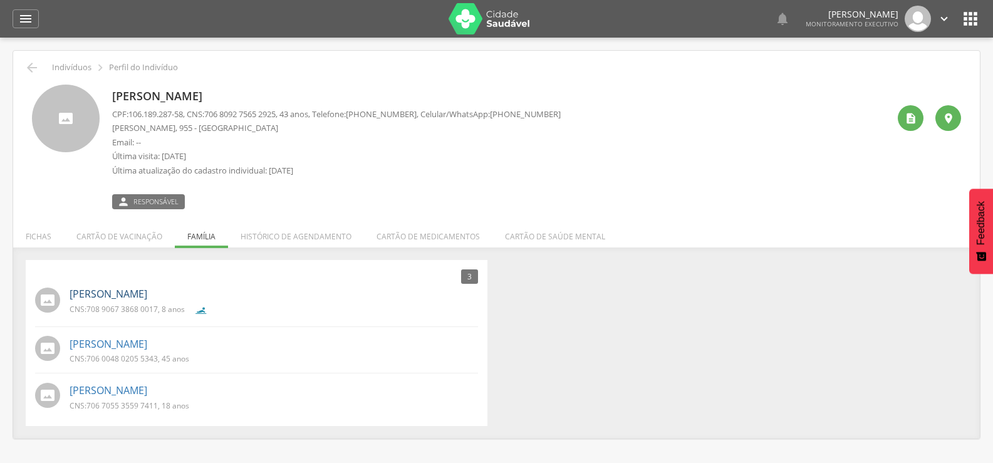
click at [120, 292] on link "[PERSON_NAME]" at bounding box center [109, 294] width 78 height 14
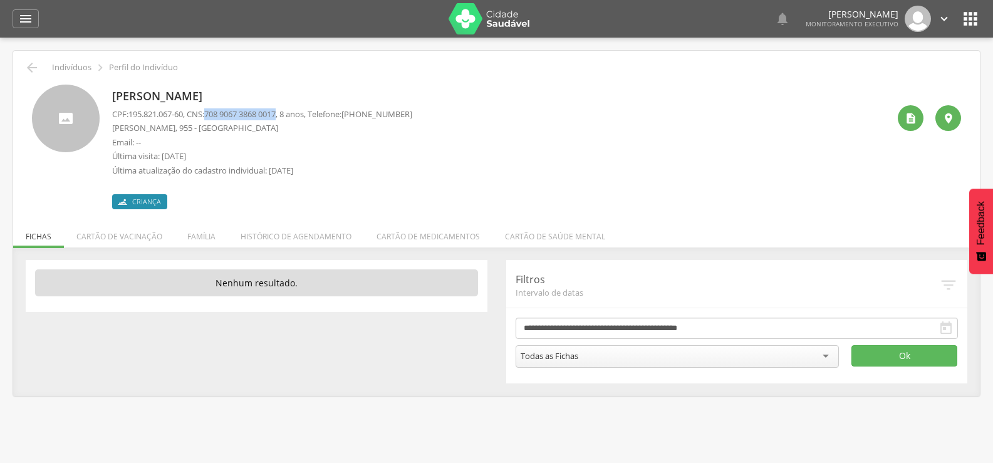
drag, startPoint x: 214, startPoint y: 110, endPoint x: 288, endPoint y: 113, distance: 74.0
click at [276, 113] on span "708 9067 3868 0017" at bounding box center [239, 113] width 71 height 11
click at [209, 240] on li "Família" at bounding box center [201, 233] width 53 height 29
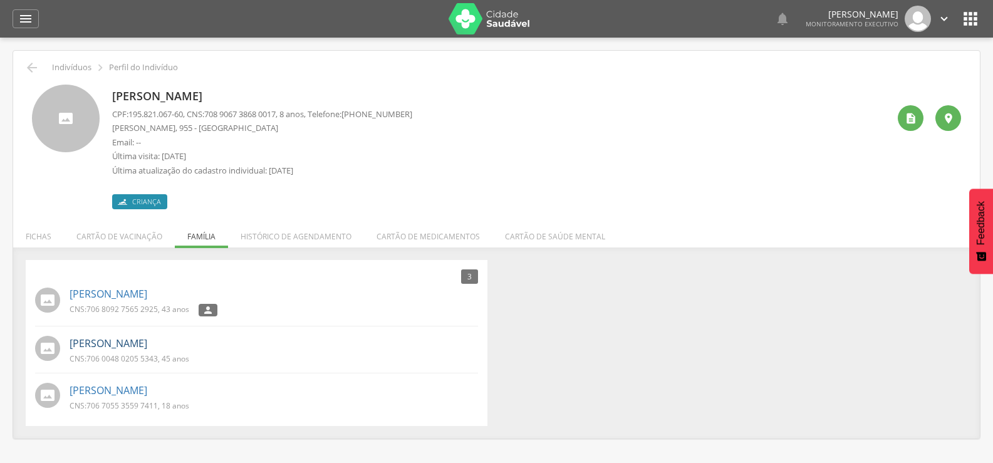
click at [147, 342] on link "[PERSON_NAME]" at bounding box center [109, 344] width 78 height 14
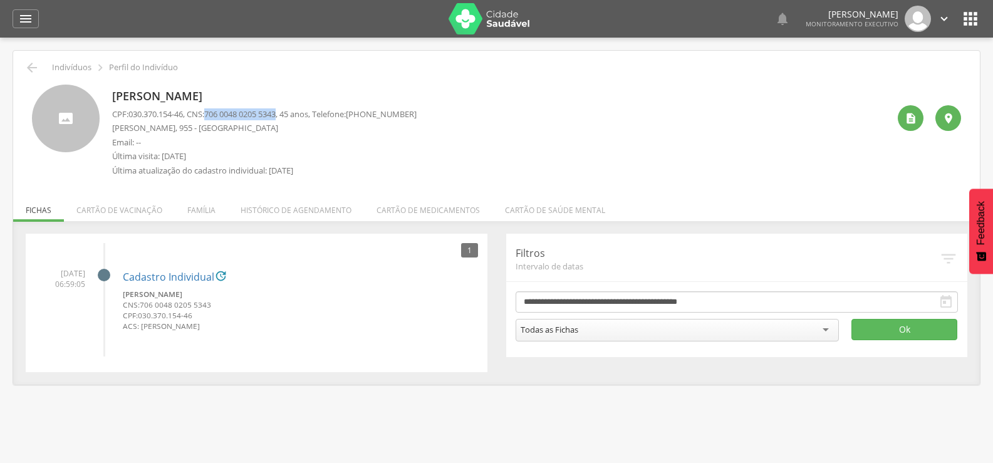
drag, startPoint x: 214, startPoint y: 112, endPoint x: 289, endPoint y: 115, distance: 74.6
click at [276, 115] on span "706 0048 0205 5343" at bounding box center [239, 113] width 71 height 11
click at [206, 214] on li "Família" at bounding box center [201, 206] width 53 height 29
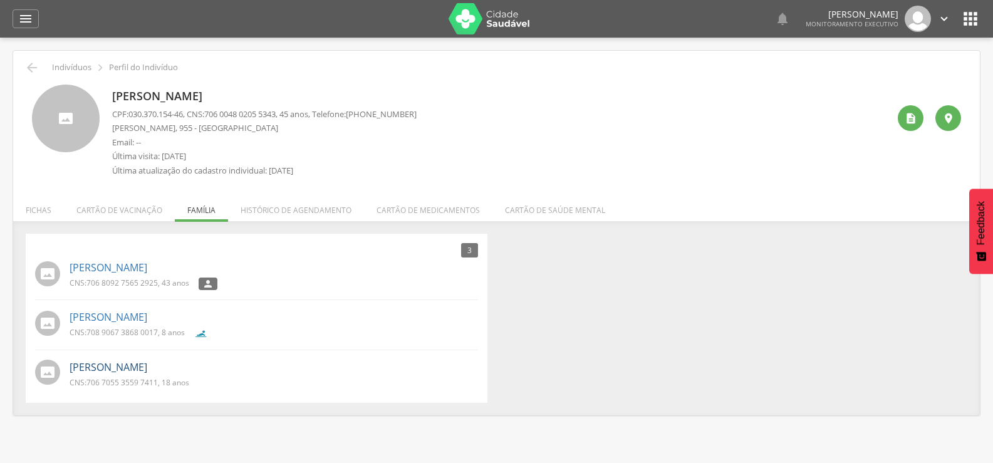
click at [147, 363] on link "[PERSON_NAME]" at bounding box center [109, 367] width 78 height 14
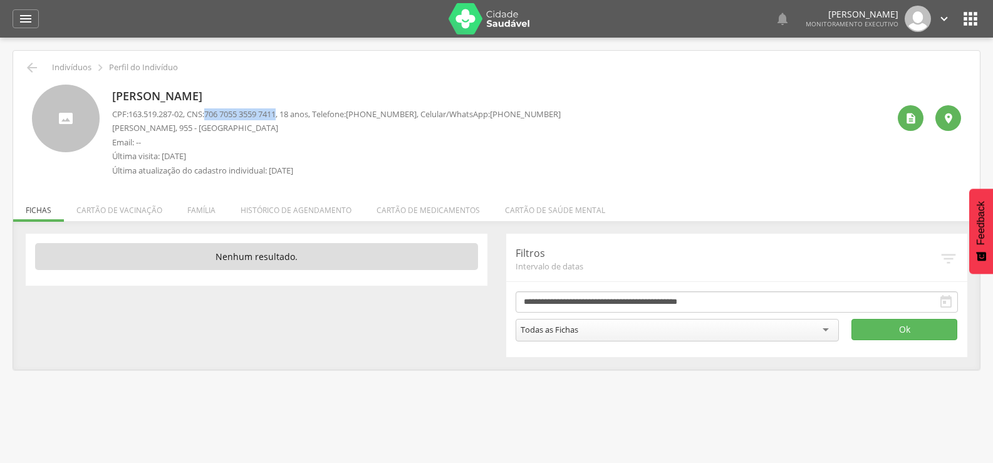
drag, startPoint x: 214, startPoint y: 115, endPoint x: 290, endPoint y: 117, distance: 75.9
click at [290, 117] on p "CPF: 163.519.287-02 , CNS: [PHONE_NUMBER] , 18 anos, Telefone: [PHONE_NUMBER] ,…" at bounding box center [336, 114] width 449 height 12
click at [209, 213] on li "Família" at bounding box center [201, 206] width 53 height 29
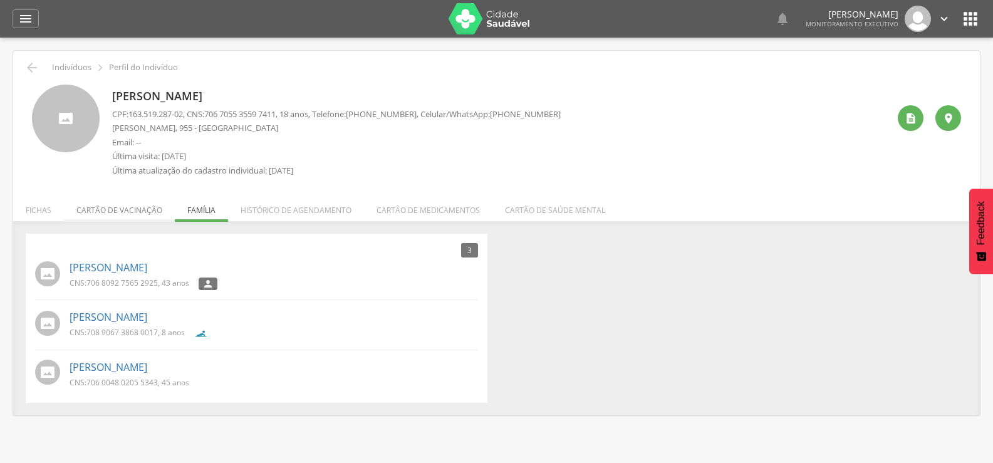
click at [91, 214] on li "Cartão de vacinação" at bounding box center [119, 206] width 111 height 29
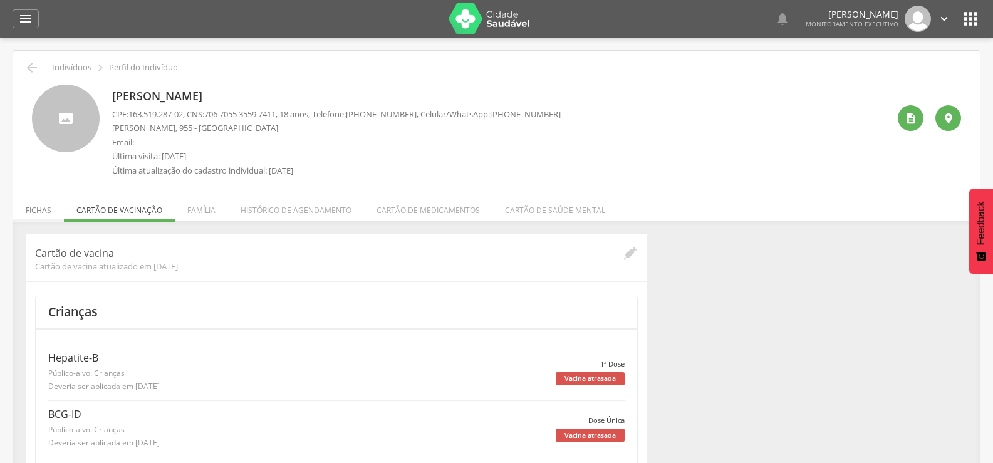
click at [48, 213] on li "Fichas" at bounding box center [38, 206] width 51 height 29
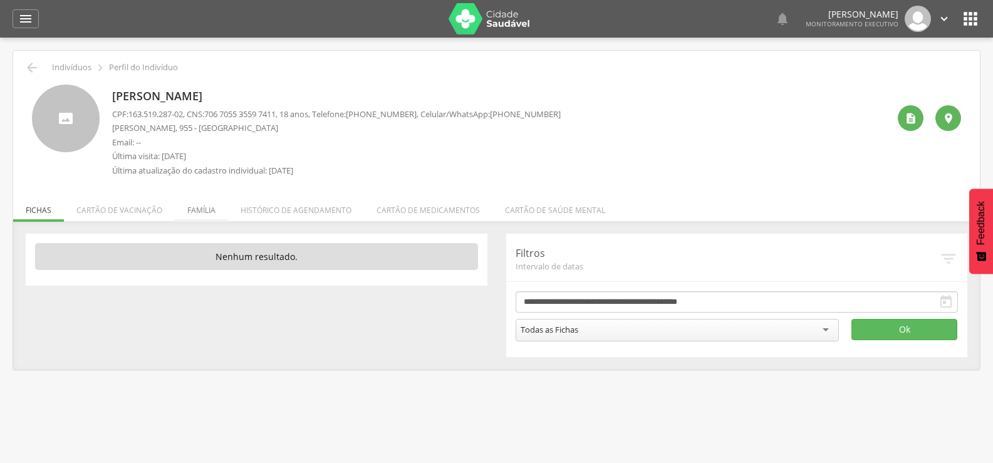
click at [199, 211] on li "Família" at bounding box center [201, 206] width 53 height 29
click at [199, 211] on ul "Fichas Cartão de vacinação Família Histórico de agendamento Cartão de medicamen…" at bounding box center [496, 210] width 967 height 11
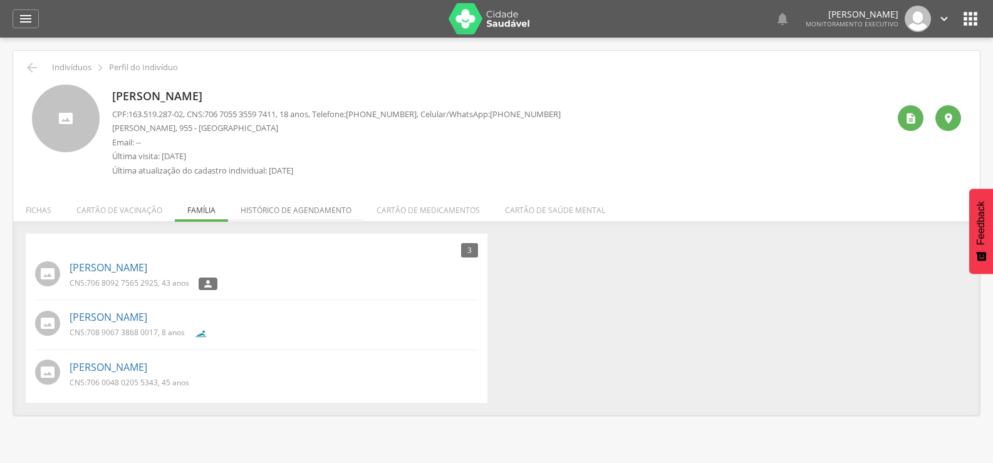
click at [273, 212] on li "Histórico de agendamento" at bounding box center [296, 206] width 136 height 29
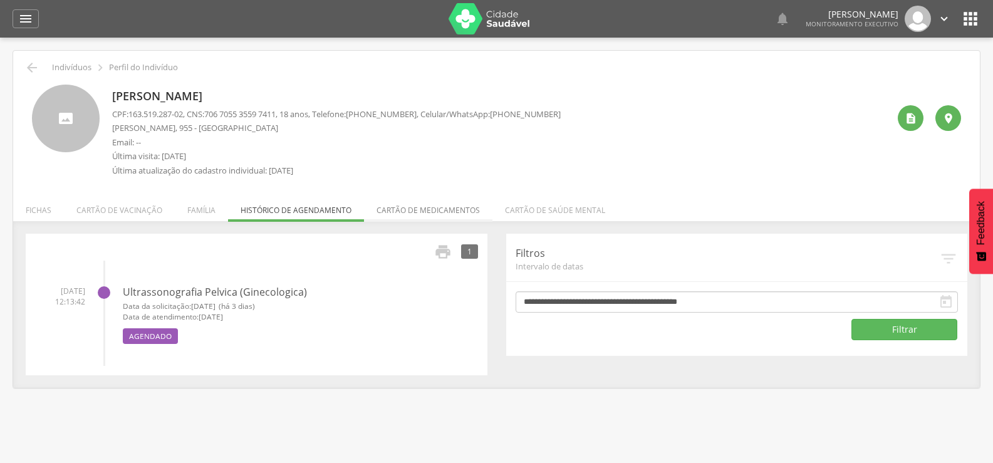
click at [381, 208] on li "Cartão de medicamentos" at bounding box center [428, 206] width 128 height 29
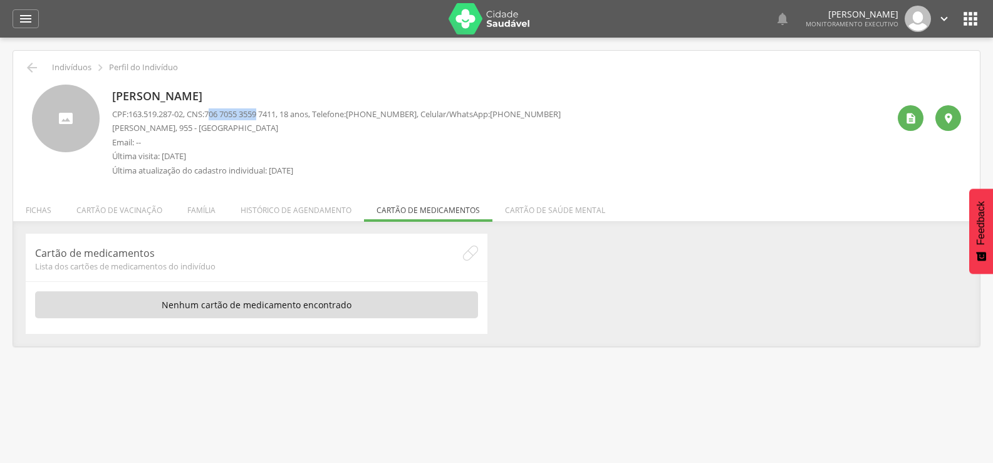
drag, startPoint x: 216, startPoint y: 116, endPoint x: 266, endPoint y: 113, distance: 50.2
click at [266, 113] on span "706 7055 3559 7411" at bounding box center [239, 113] width 71 height 11
click at [538, 221] on div " Indivíduos  Perfil do Indivíduo [PERSON_NAME] CPF: 163.519.287-02 , CNS: [PH…" at bounding box center [496, 199] width 967 height 296
click at [498, 207] on li "Cartão de saúde mental" at bounding box center [555, 206] width 125 height 29
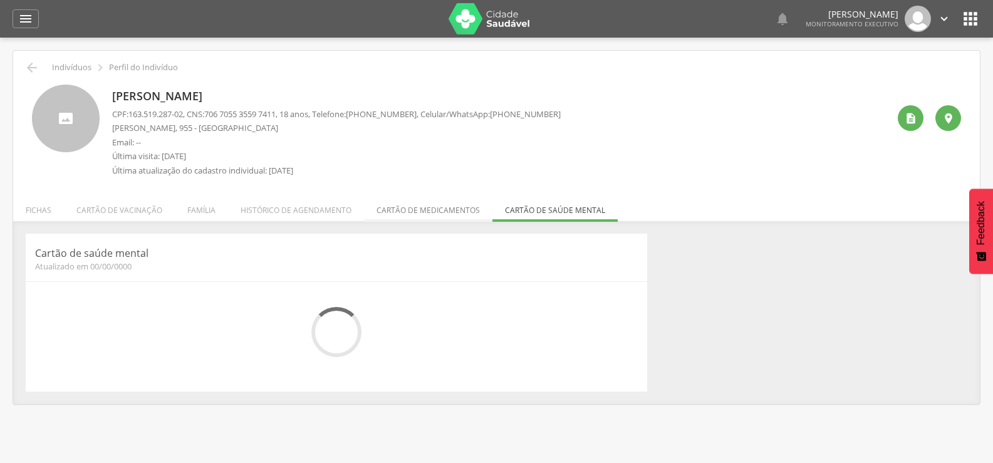
click at [424, 216] on li "Cartão de medicamentos" at bounding box center [428, 206] width 128 height 29
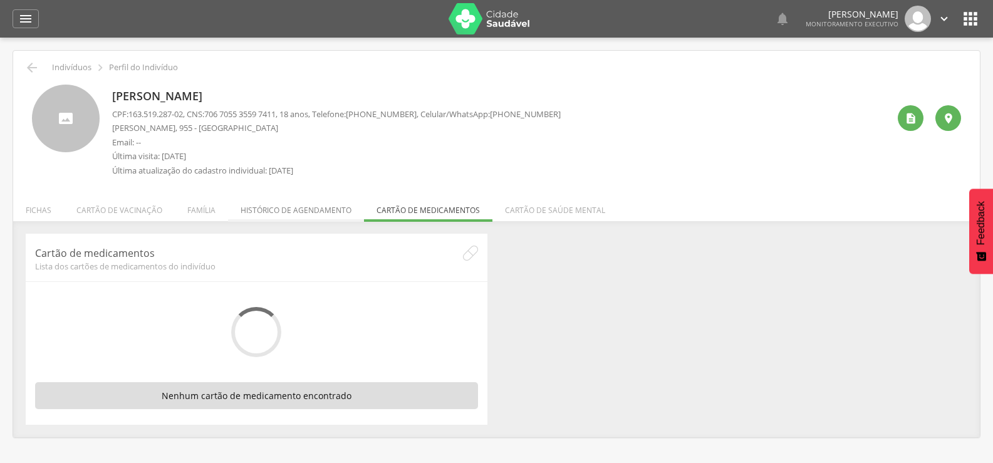
click at [332, 209] on li "Histórico de agendamento" at bounding box center [296, 206] width 136 height 29
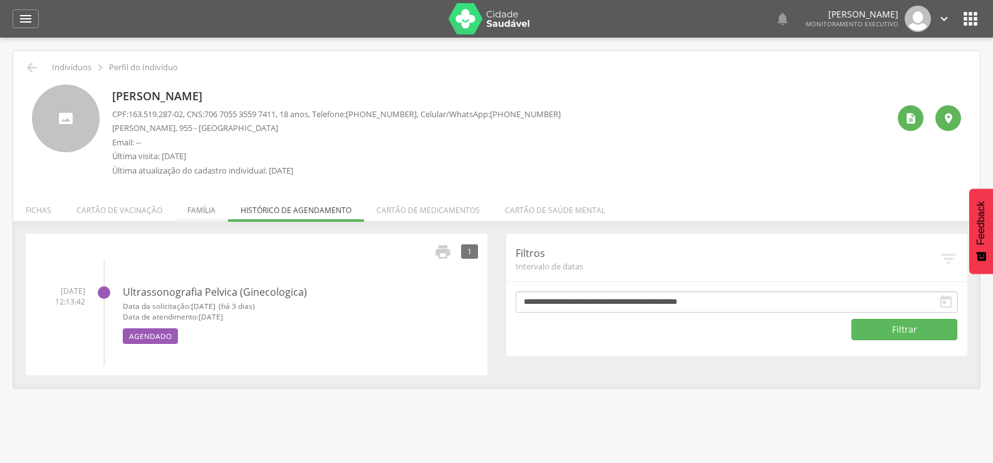
click at [189, 209] on li "Família" at bounding box center [201, 206] width 53 height 29
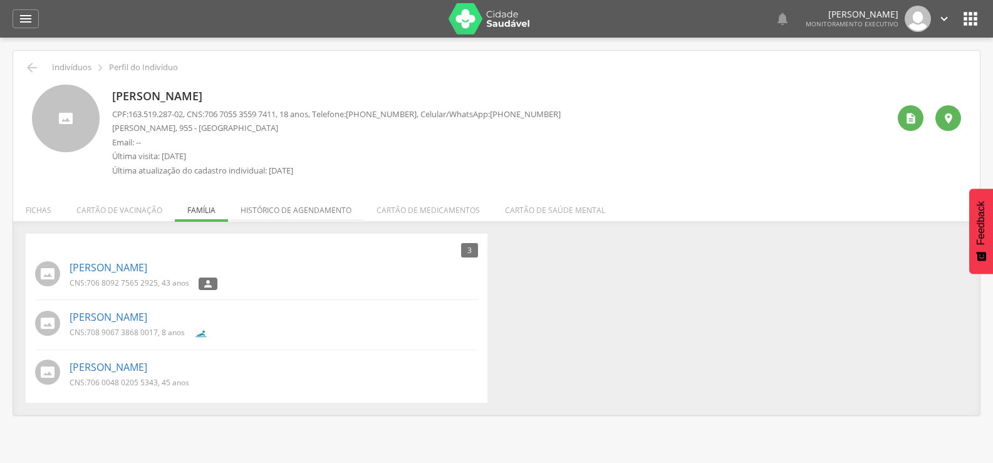
click at [283, 208] on li "Histórico de agendamento" at bounding box center [296, 206] width 136 height 29
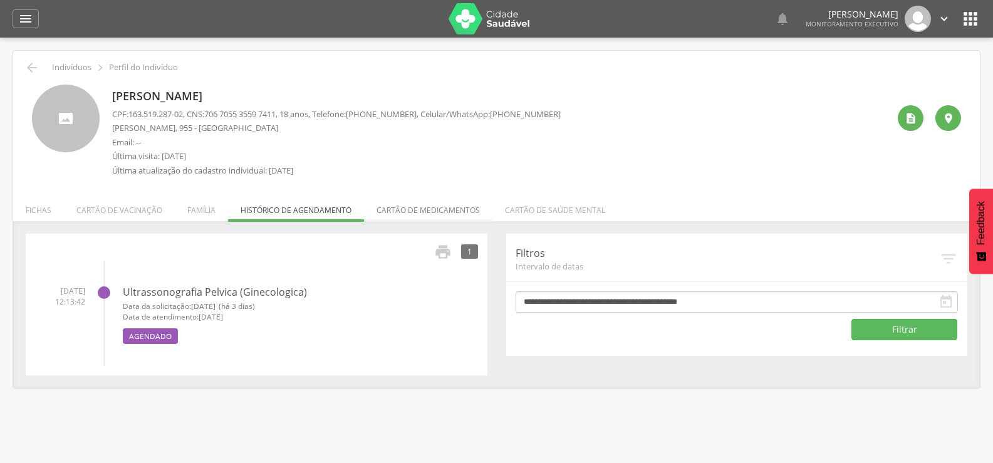
click at [371, 204] on li "Cartão de medicamentos" at bounding box center [428, 206] width 128 height 29
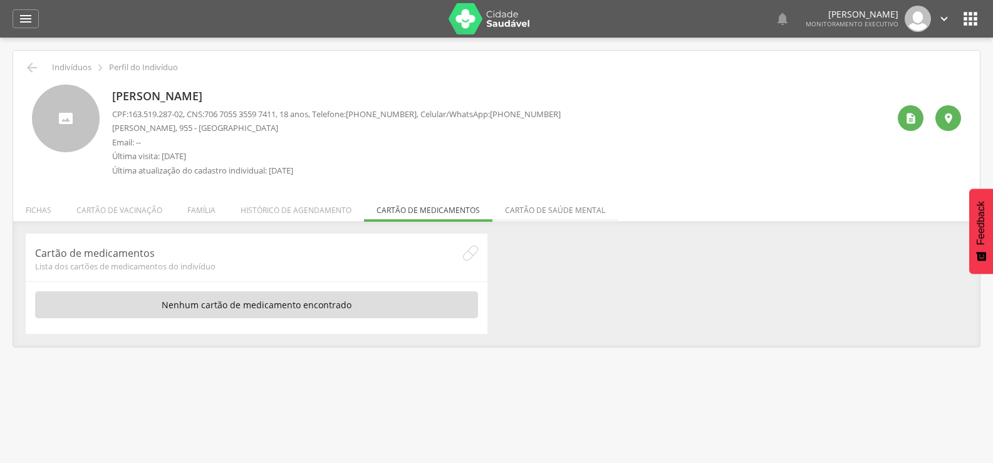
click at [531, 211] on li "Cartão de saúde mental" at bounding box center [555, 206] width 125 height 29
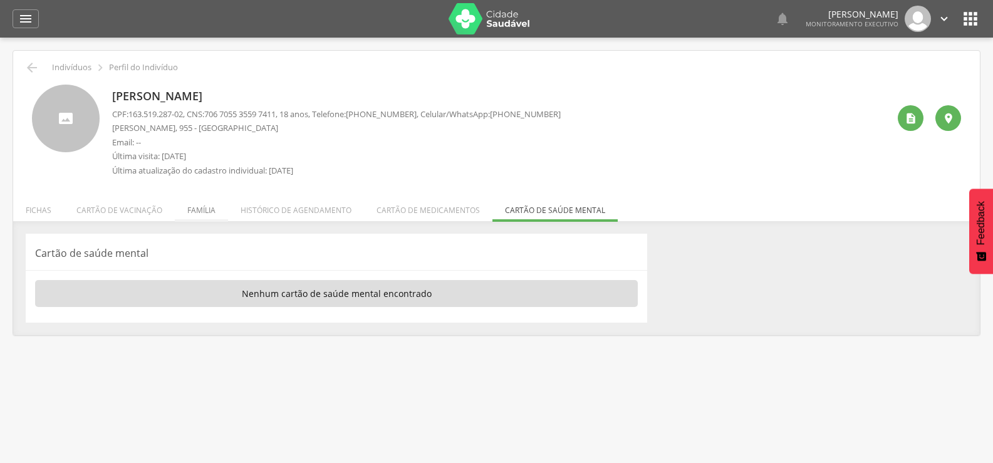
click at [207, 209] on li "Família" at bounding box center [201, 206] width 53 height 29
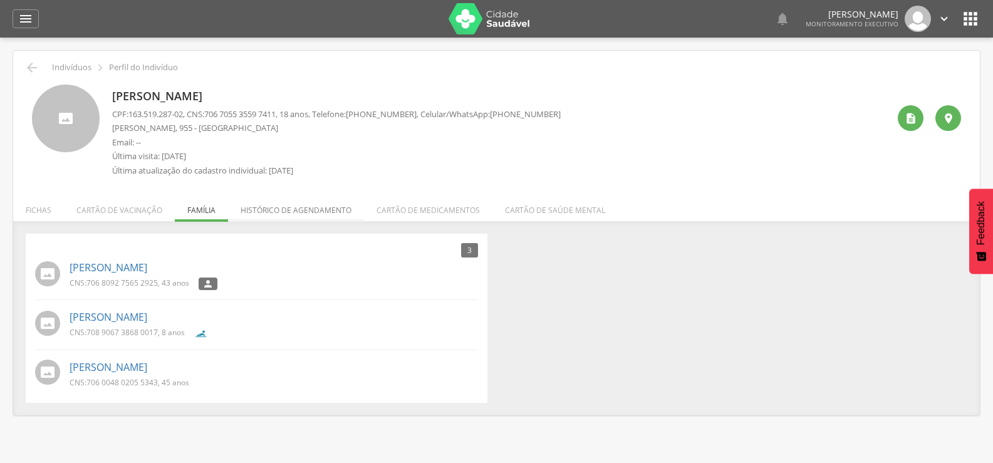
click at [290, 208] on li "Histórico de agendamento" at bounding box center [296, 206] width 136 height 29
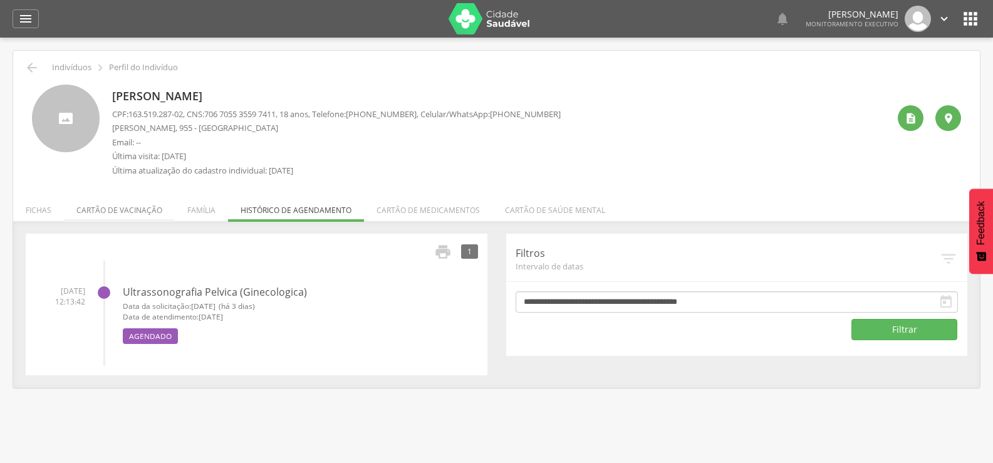
click at [100, 219] on li "Cartão de vacinação" at bounding box center [119, 206] width 111 height 29
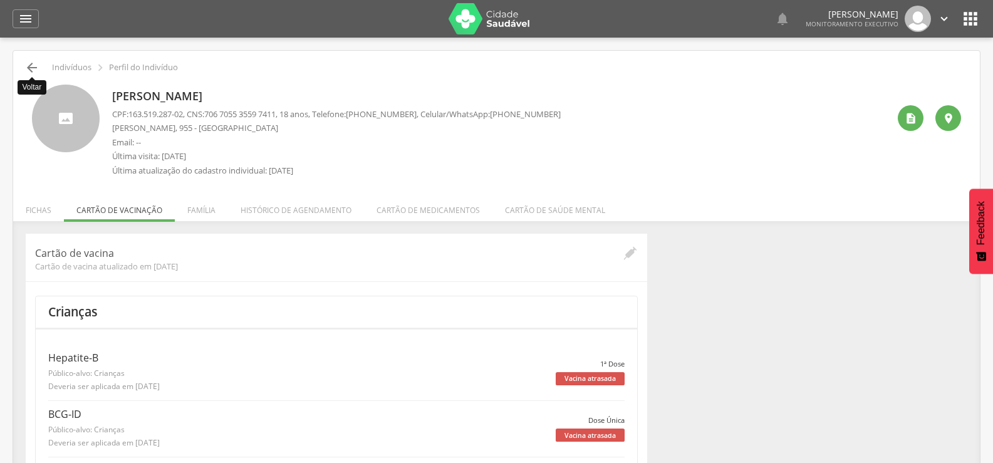
click at [26, 66] on icon "" at bounding box center [31, 67] width 15 height 15
click at [28, 74] on icon "" at bounding box center [31, 67] width 15 height 15
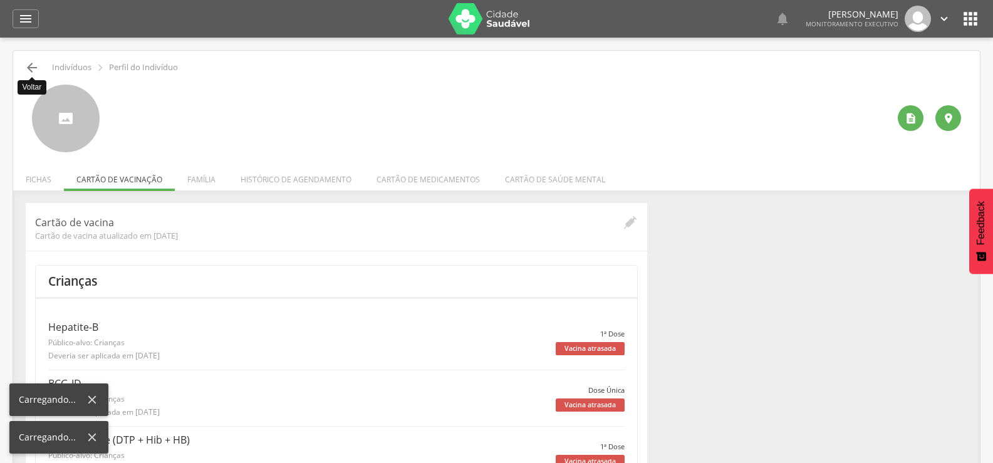
click at [28, 74] on icon "" at bounding box center [31, 67] width 15 height 15
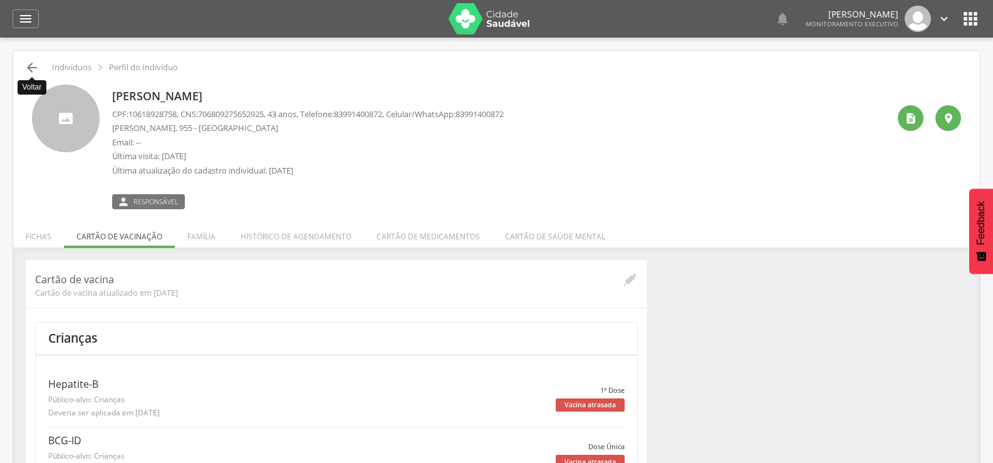
click at [28, 74] on icon "" at bounding box center [31, 67] width 15 height 15
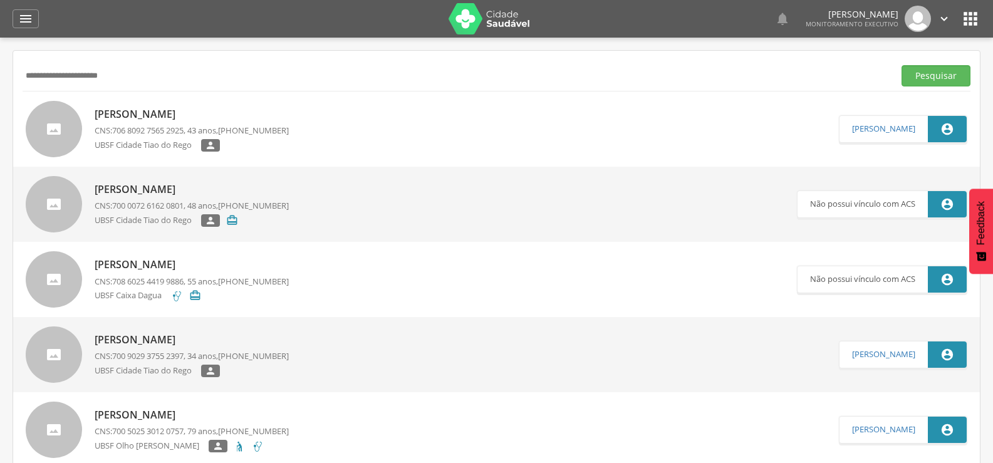
drag, startPoint x: 209, startPoint y: 74, endPoint x: 0, endPoint y: 50, distance: 210.1
click at [9, 66] on div " Supervisão  Distritos  Ubs Coordenador: - Queimadas / PB Intervalo de Tempo…" at bounding box center [496, 269] width 993 height 463
click at [101, 182] on p "[PERSON_NAME]" at bounding box center [192, 189] width 194 height 14
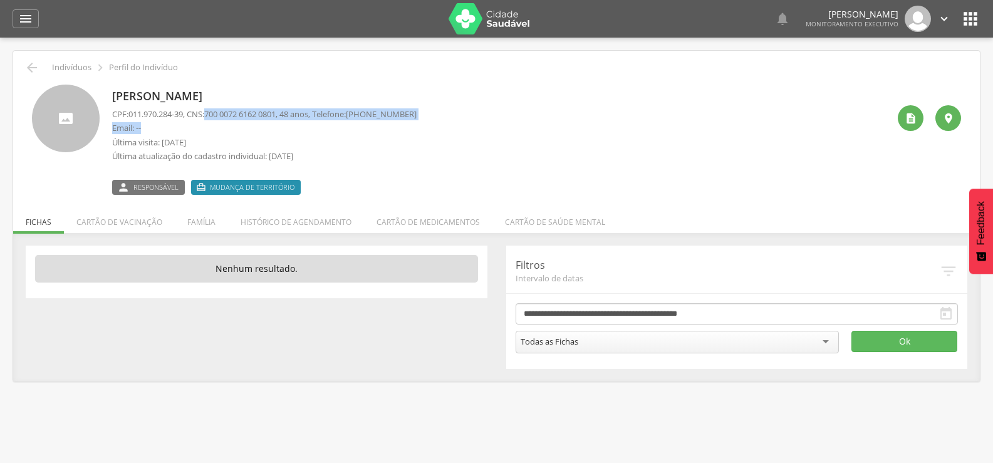
drag, startPoint x: 214, startPoint y: 114, endPoint x: 255, endPoint y: 122, distance: 42.0
click at [255, 122] on div "CPF: 011.970.284-39 , CNS: [PHONE_NUMBER] , 48 anos, Telefone: [PHONE_NUMBER] E…" at bounding box center [264, 138] width 305 height 60
click at [293, 115] on p "CPF: 011.970.284-39 , CNS: [PHONE_NUMBER] , 48 anos, Telefone: [PHONE_NUMBER]" at bounding box center [264, 114] width 305 height 12
drag, startPoint x: 286, startPoint y: 110, endPoint x: 211, endPoint y: 117, distance: 75.5
click at [211, 117] on p "CPF: 011.970.284-39 , CNS: [PHONE_NUMBER] , 48 anos, Telefone: [PHONE_NUMBER]" at bounding box center [264, 114] width 305 height 12
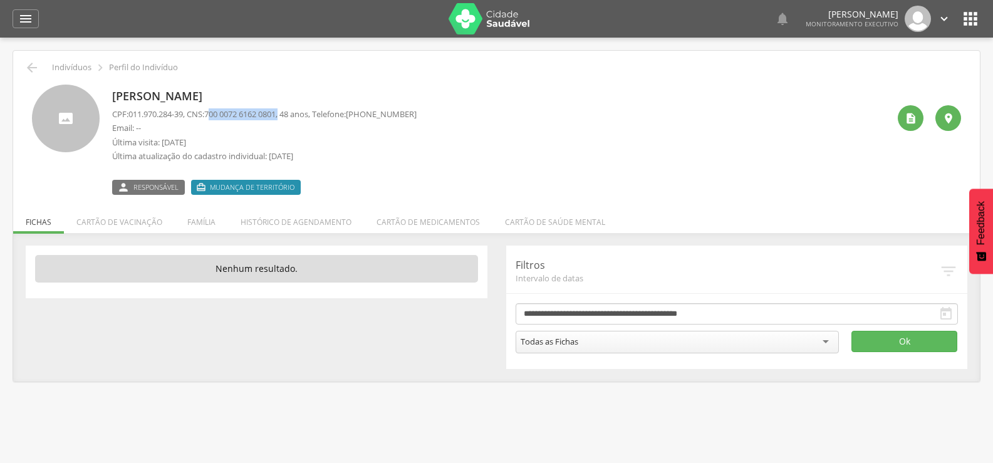
drag, startPoint x: 291, startPoint y: 110, endPoint x: 220, endPoint y: 115, distance: 71.0
click at [220, 115] on p "CPF: 011.970.284-39 , CNS: [PHONE_NUMBER] , 48 anos, Telefone: [PHONE_NUMBER]" at bounding box center [264, 114] width 305 height 12
click at [276, 112] on span "700 0072 6162 0801" at bounding box center [239, 113] width 71 height 11
drag, startPoint x: 288, startPoint y: 112, endPoint x: 214, endPoint y: 116, distance: 74.1
click at [214, 116] on span "700 0072 6162 0801" at bounding box center [239, 113] width 71 height 11
